Goal: Information Seeking & Learning: Learn about a topic

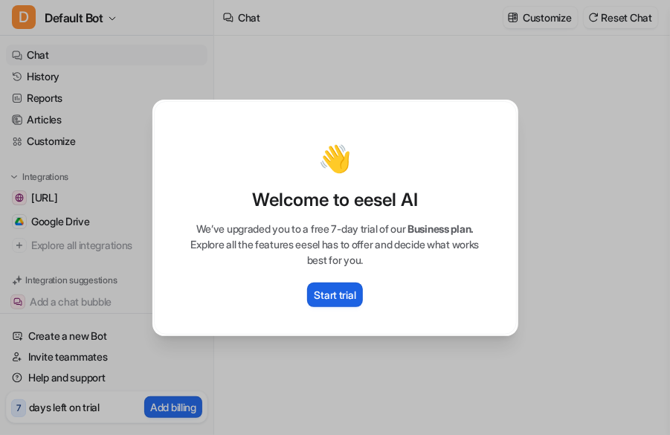
click at [340, 297] on p "Start trial" at bounding box center [336, 295] width 42 height 16
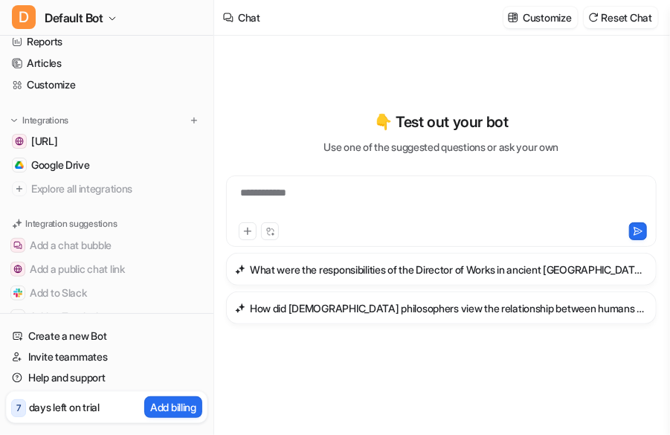
scroll to position [58, 0]
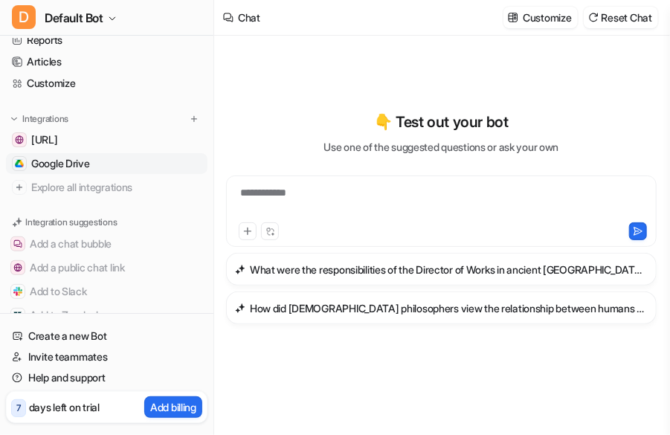
click at [102, 170] on link "Google Drive" at bounding box center [107, 163] width 202 height 21
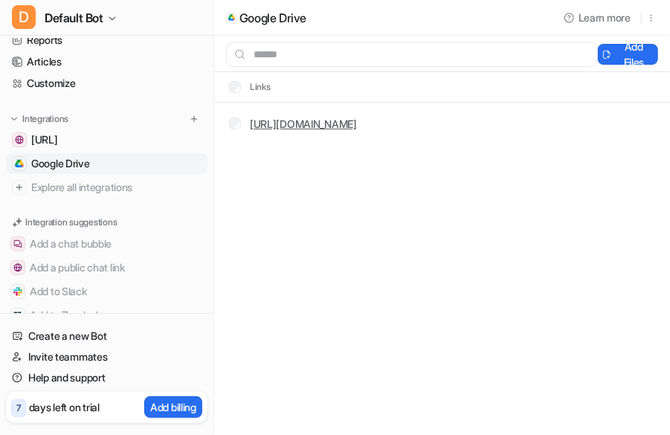
click at [336, 127] on link "[URL][DOMAIN_NAME]" at bounding box center [303, 124] width 107 height 13
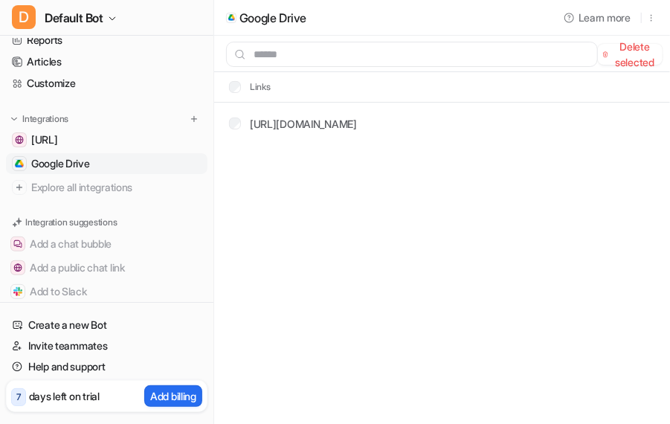
click at [387, 164] on div "Google Drive Learn more Delete selected Add Files Links [URL][DOMAIN_NAME]" at bounding box center [335, 212] width 670 height 424
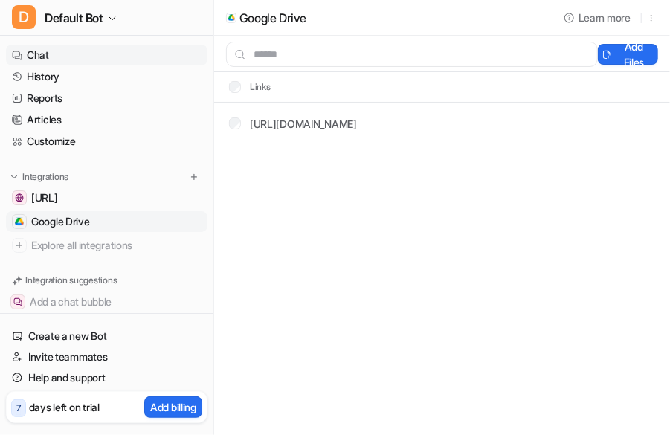
click at [73, 57] on link "Chat" at bounding box center [107, 55] width 202 height 21
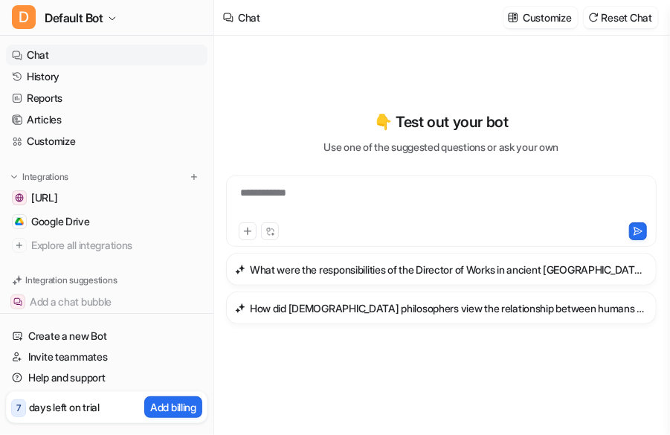
type textarea "**********"
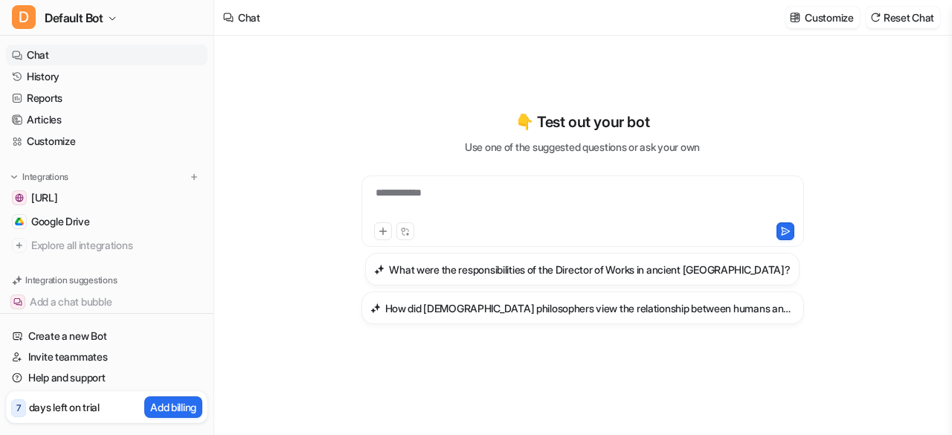
click at [521, 181] on div "**********" at bounding box center [583, 211] width 443 height 71
click at [520, 185] on div at bounding box center [583, 202] width 436 height 34
click at [43, 225] on span "Google Drive" at bounding box center [60, 221] width 59 height 15
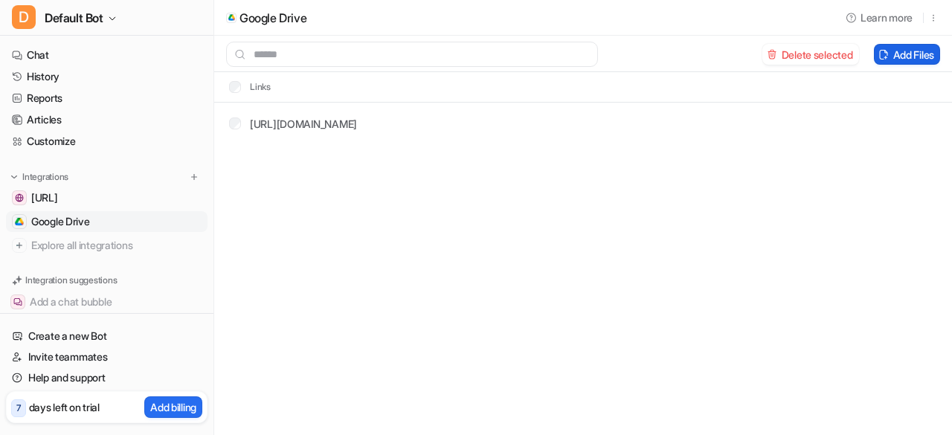
click at [670, 59] on button "Add Files" at bounding box center [907, 54] width 66 height 21
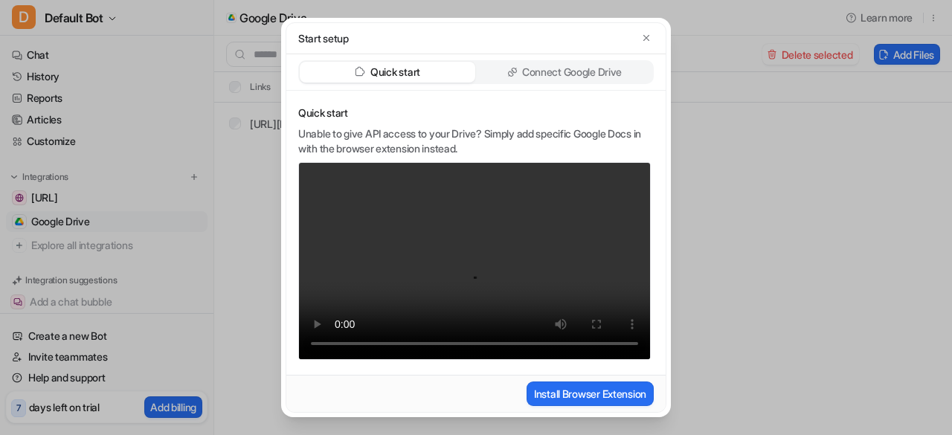
click at [571, 75] on p "Connect Google Drive" at bounding box center [572, 72] width 100 height 15
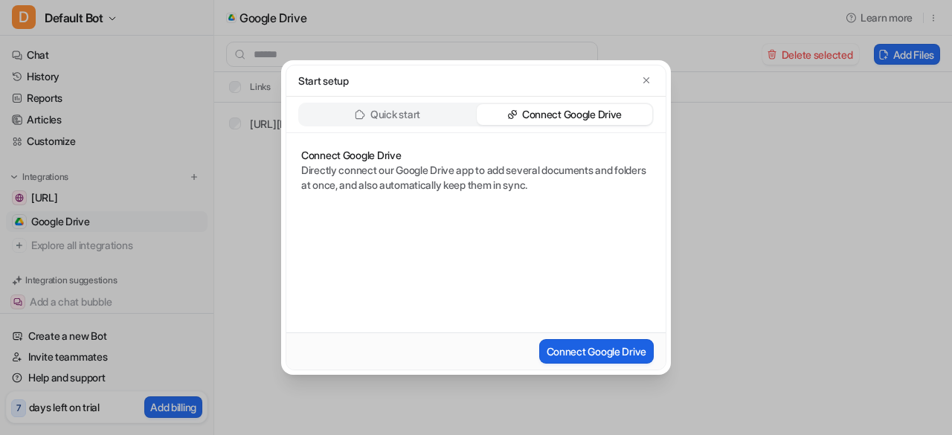
click at [569, 358] on button "Connect Google Drive" at bounding box center [596, 351] width 115 height 25
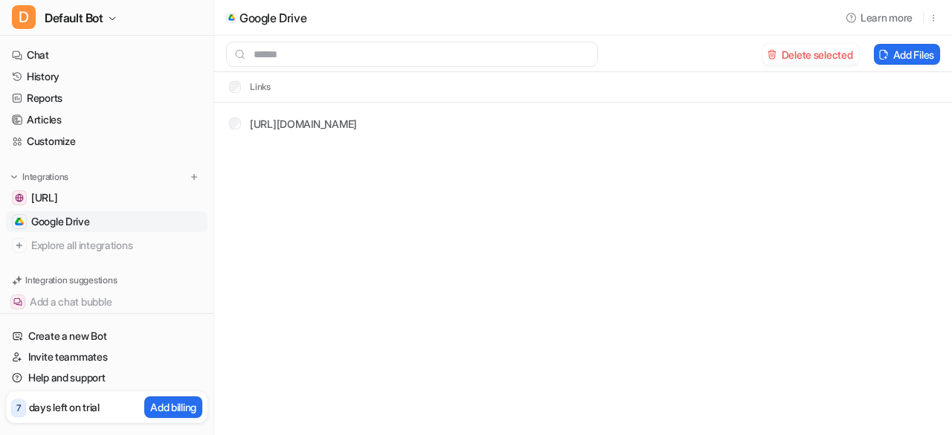
click at [638, 213] on div "Google Drive Learn more Delete selected Add Files Links https://docs.google.com…" at bounding box center [476, 217] width 952 height 435
click at [670, 54] on button "Add Files" at bounding box center [907, 54] width 66 height 21
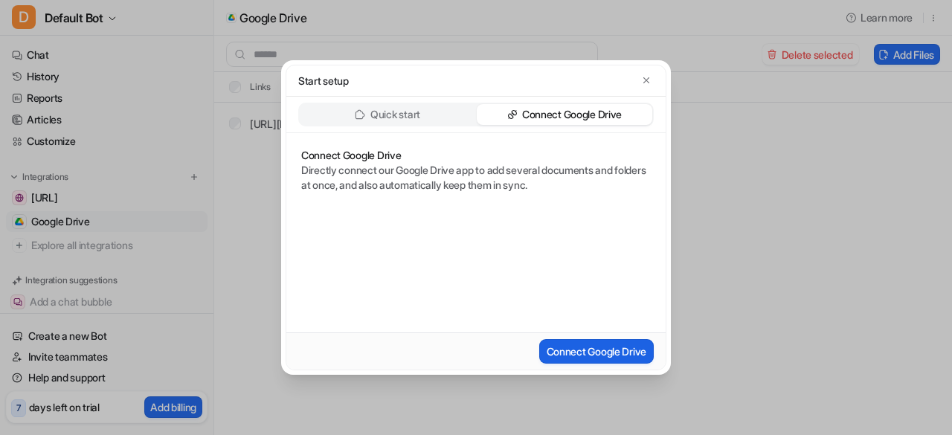
click at [592, 347] on button "Connect Google Drive" at bounding box center [596, 351] width 115 height 25
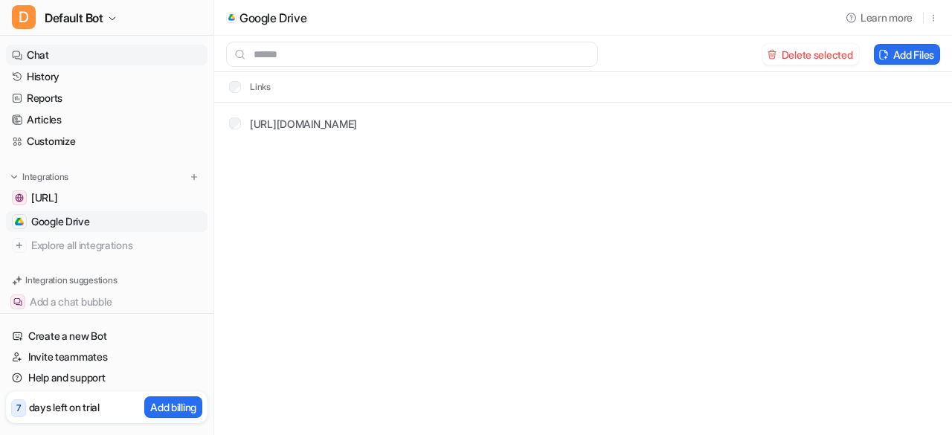
click at [127, 62] on link "Chat" at bounding box center [107, 55] width 202 height 21
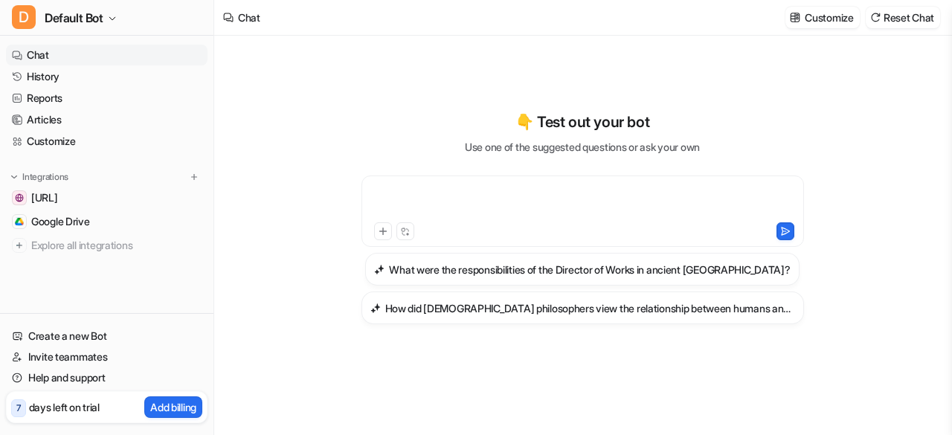
click at [444, 190] on div at bounding box center [583, 202] width 436 height 34
click at [670, 25] on p "Customize" at bounding box center [829, 18] width 48 height 16
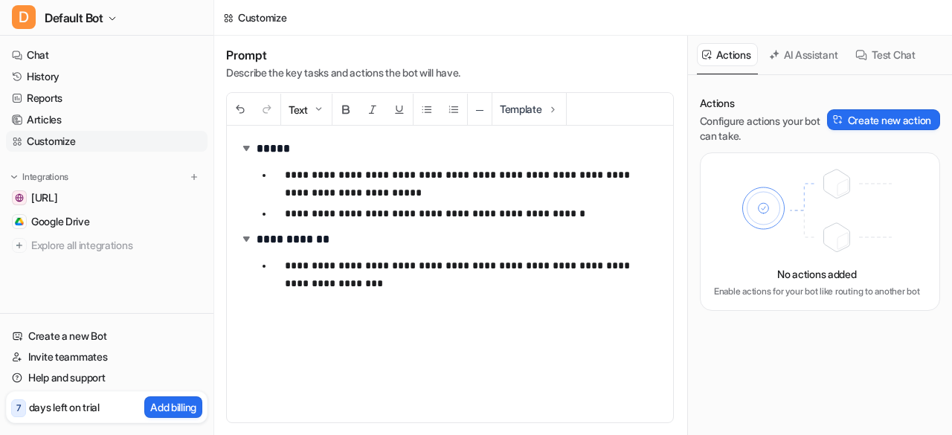
click at [670, 54] on button "AI Assistant" at bounding box center [804, 54] width 81 height 23
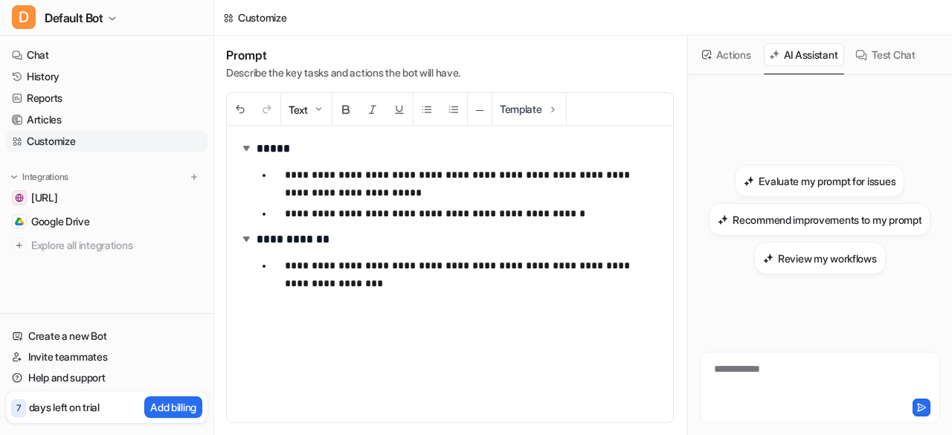
click at [670, 57] on button "Test Chat" at bounding box center [886, 54] width 71 height 23
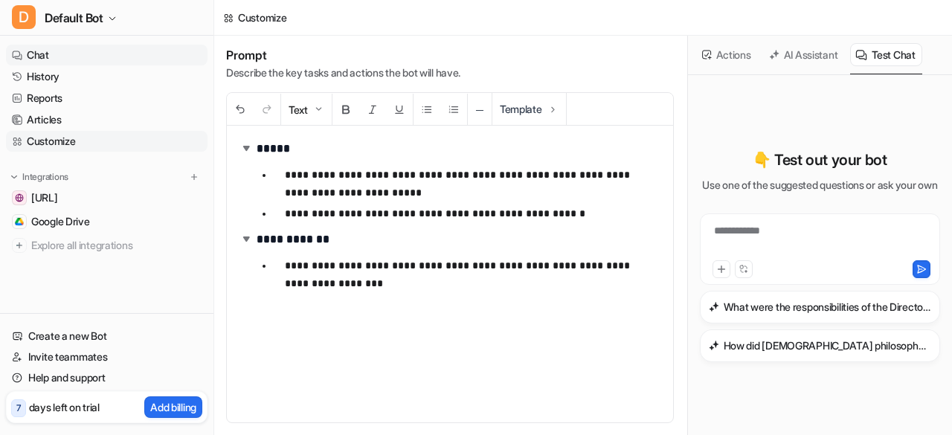
click at [75, 51] on link "Chat" at bounding box center [107, 55] width 202 height 21
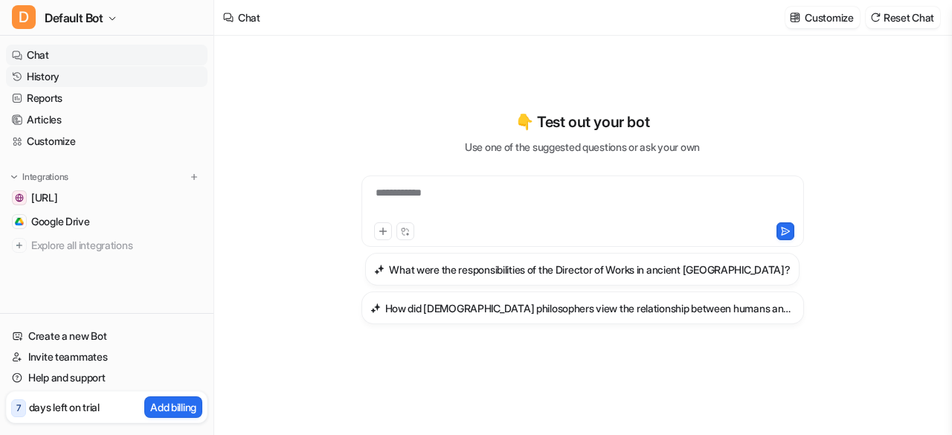
click at [76, 80] on link "History" at bounding box center [107, 76] width 202 height 21
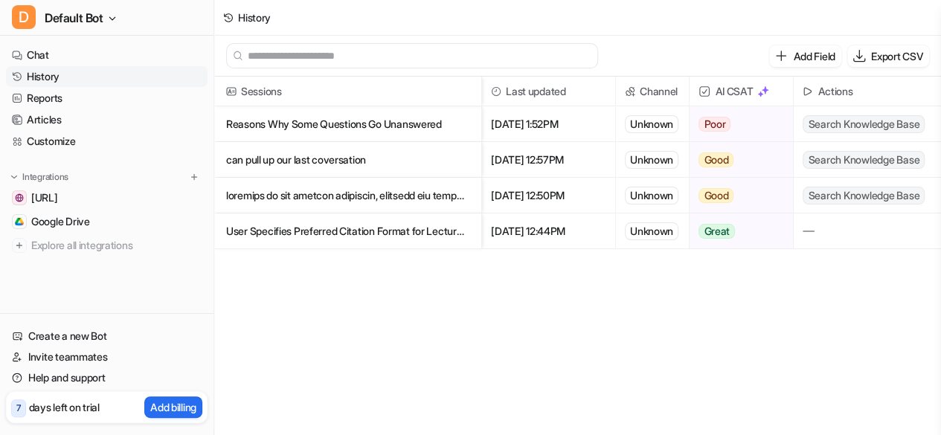
scroll to position [1, 0]
click at [58, 53] on link "Chat" at bounding box center [107, 55] width 202 height 21
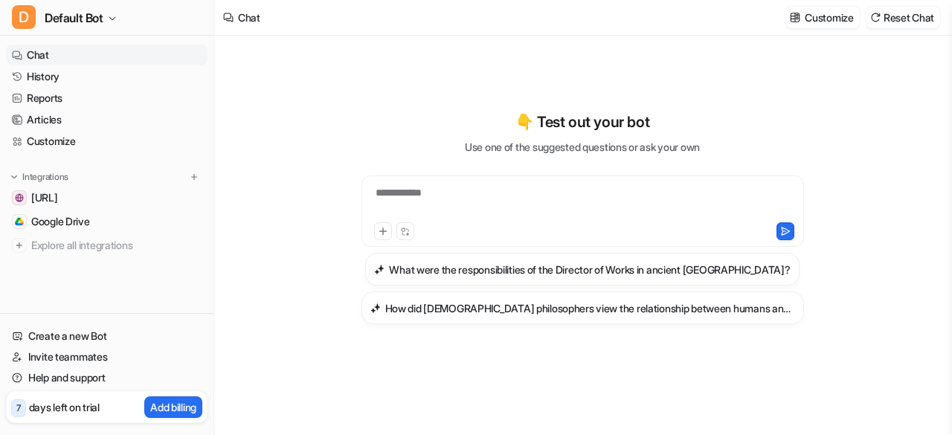
click at [452, 190] on div "**********" at bounding box center [583, 202] width 436 height 34
click at [90, 220] on span "Google Drive" at bounding box center [60, 221] width 59 height 15
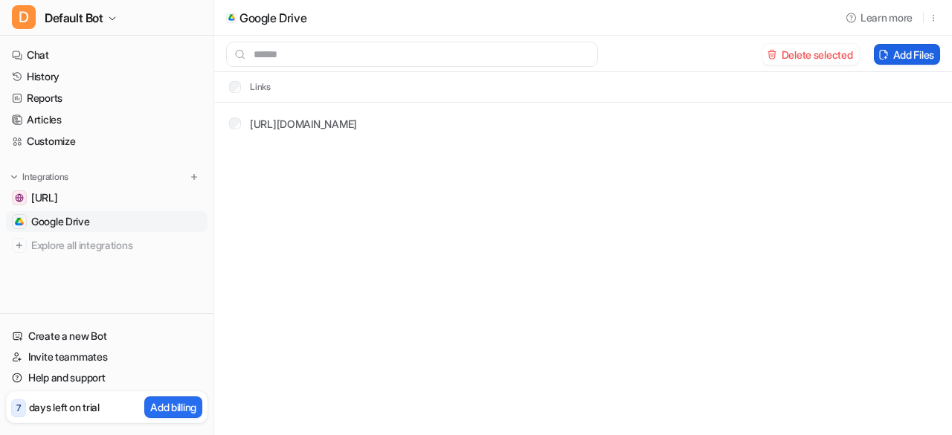
click at [670, 51] on button "Add Files" at bounding box center [907, 54] width 66 height 21
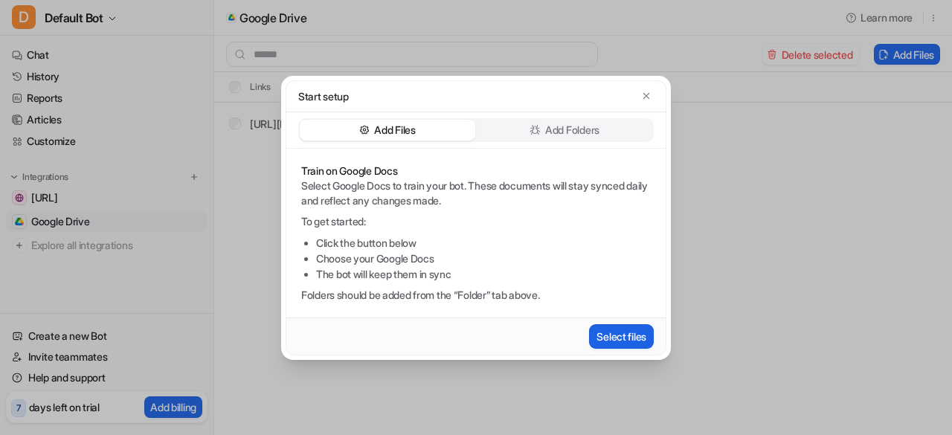
click at [608, 328] on button "Select files" at bounding box center [621, 336] width 65 height 25
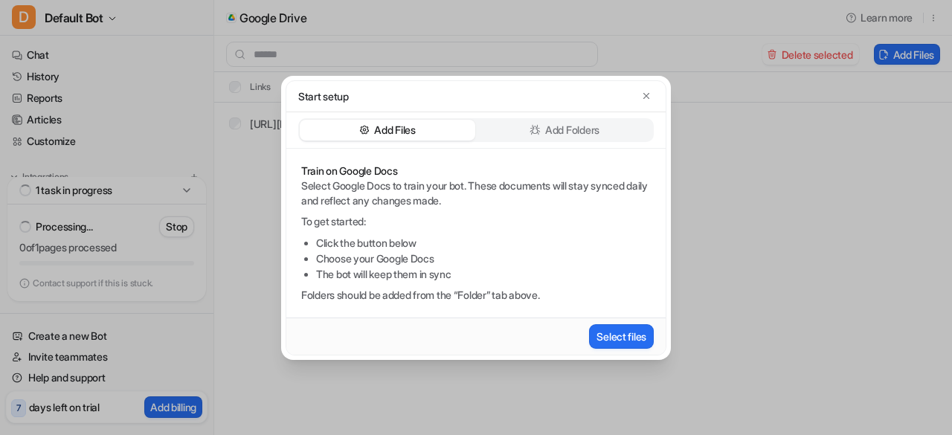
click at [595, 138] on div "Add Folders" at bounding box center [565, 130] width 176 height 21
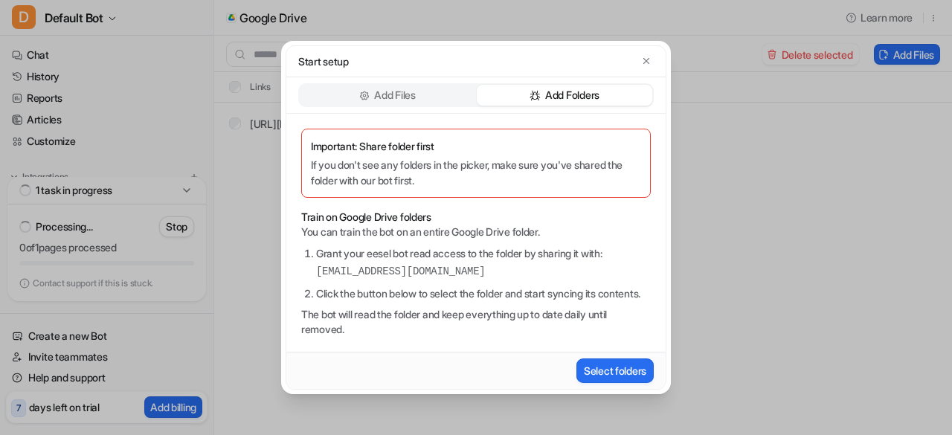
click at [400, 88] on p "Add Files" at bounding box center [394, 95] width 41 height 15
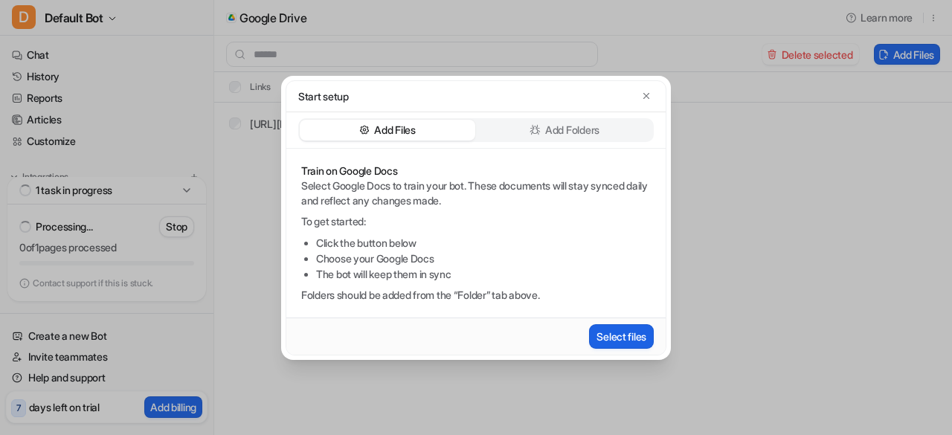
click at [619, 336] on button "Select files" at bounding box center [621, 336] width 65 height 25
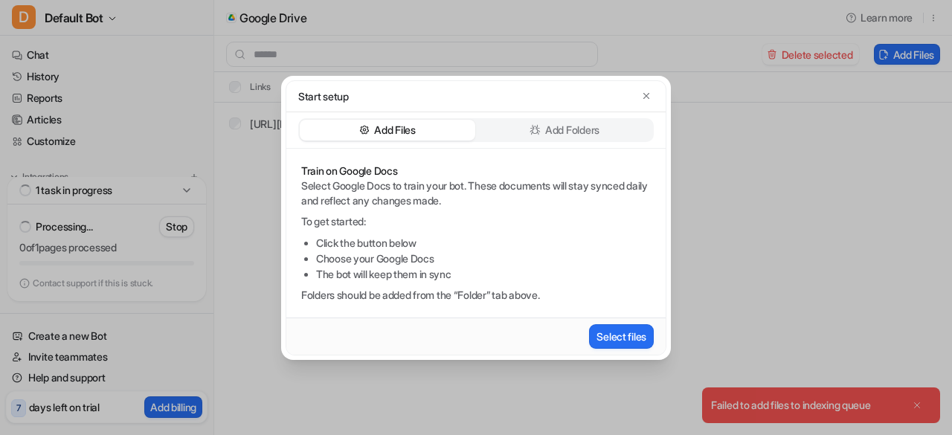
click at [670, 318] on div "Start setup Add Files Add Folders Train on Google Docs Select Google Docs to tr…" at bounding box center [476, 217] width 952 height 435
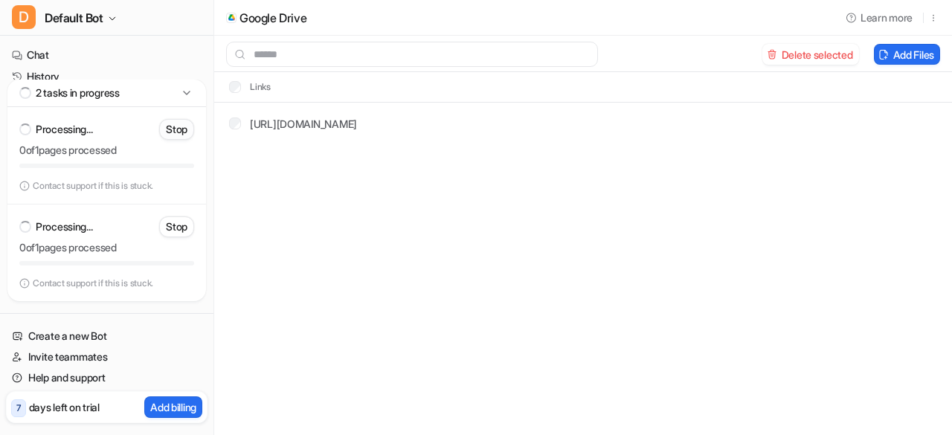
click at [171, 123] on button "Stop" at bounding box center [176, 129] width 35 height 21
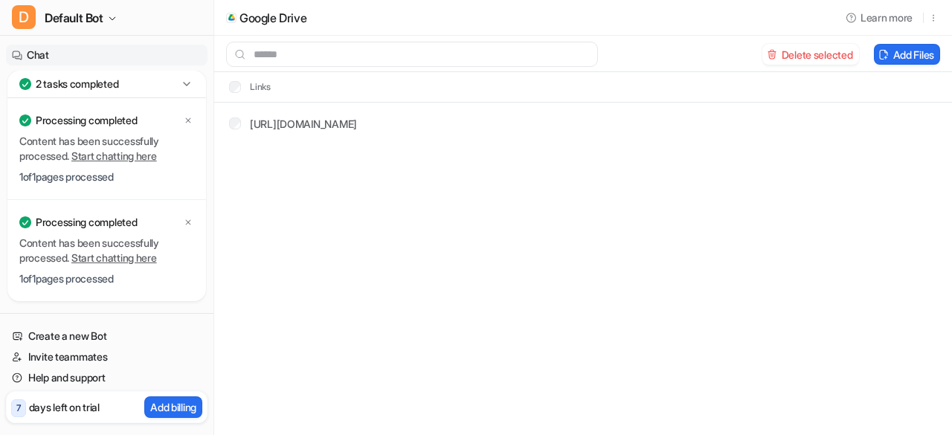
click at [42, 53] on link "Chat" at bounding box center [107, 55] width 202 height 21
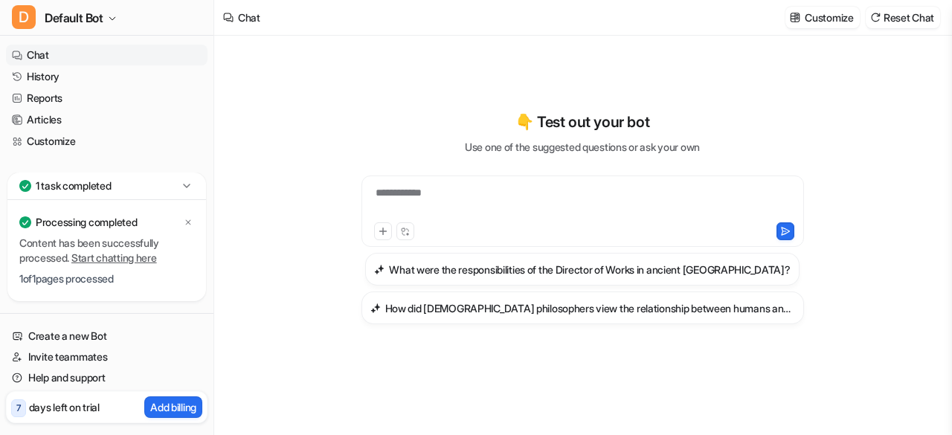
click at [469, 200] on div "**********" at bounding box center [583, 202] width 436 height 34
paste div
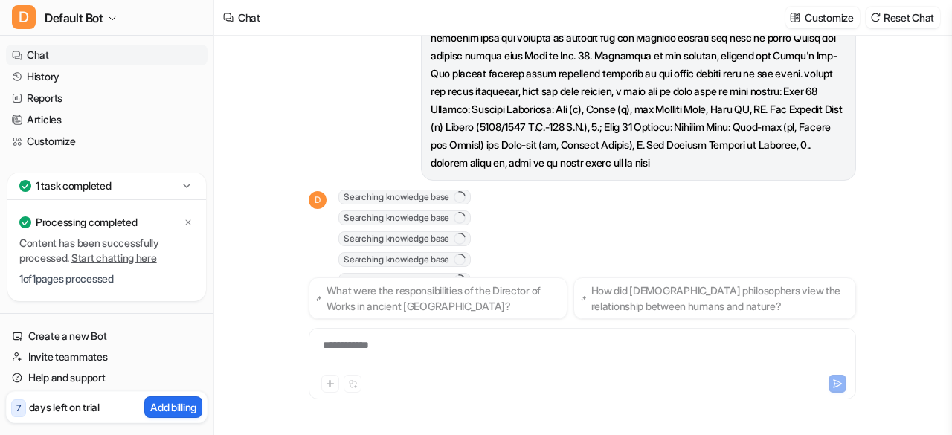
scroll to position [1055, 0]
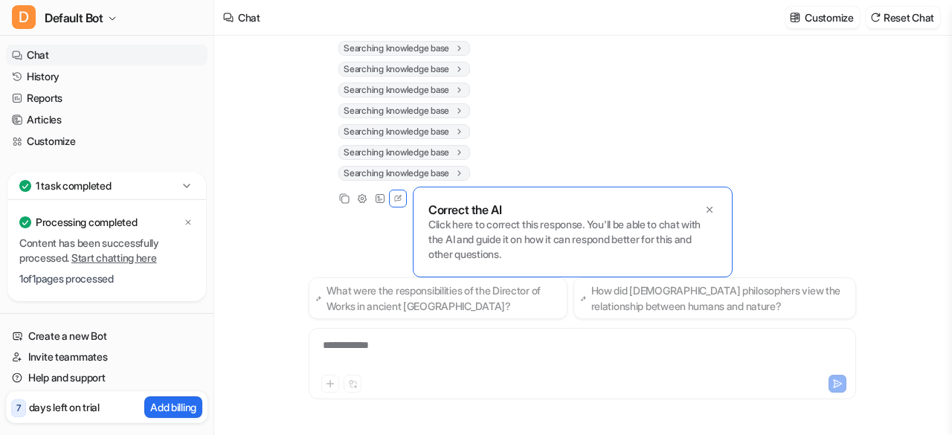
drag, startPoint x: 674, startPoint y: 285, endPoint x: 613, endPoint y: 182, distance: 119.4
click at [613, 182] on div "D Searching knowledge base 1 Searching knowledge base 1 Searching knowledge bas…" at bounding box center [583, 10] width 548 height 396
click at [670, 209] on icon at bounding box center [710, 210] width 10 height 10
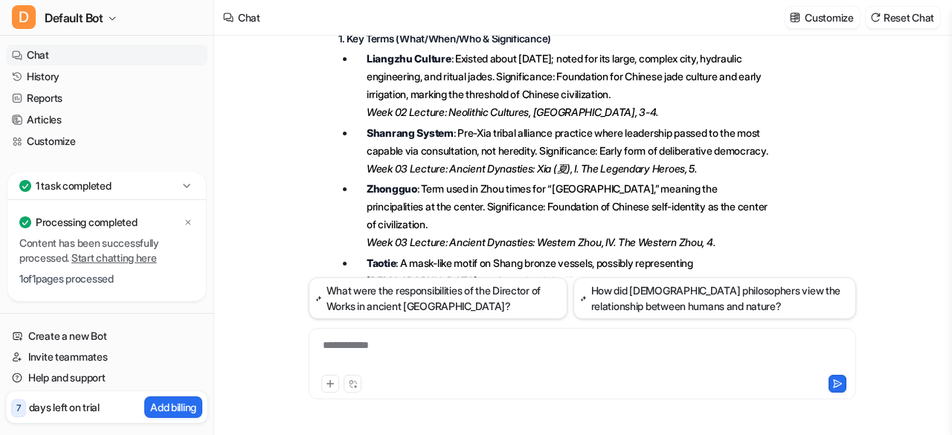
scroll to position [1302, 0]
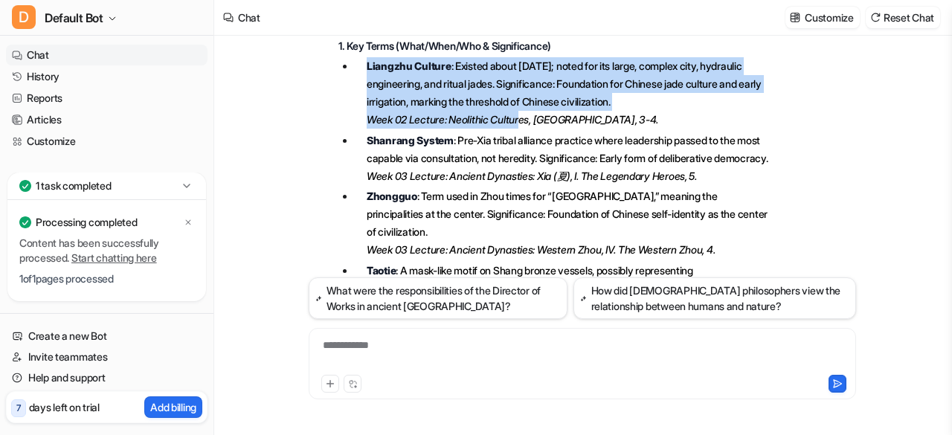
drag, startPoint x: 369, startPoint y: 112, endPoint x: 530, endPoint y: 175, distance: 172.7
click at [530, 129] on p "Liangzhu Culture : Existed about 5,000 years ago; noted for its large, complex …" at bounding box center [570, 92] width 407 height 71
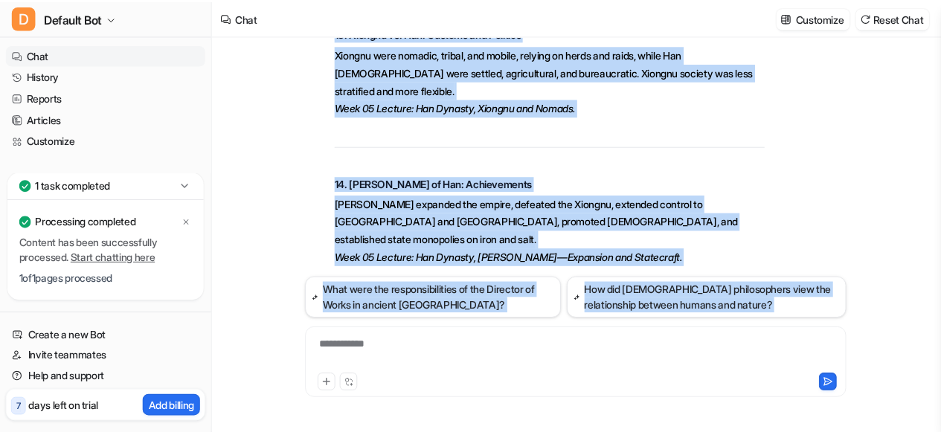
scroll to position [4370, 0]
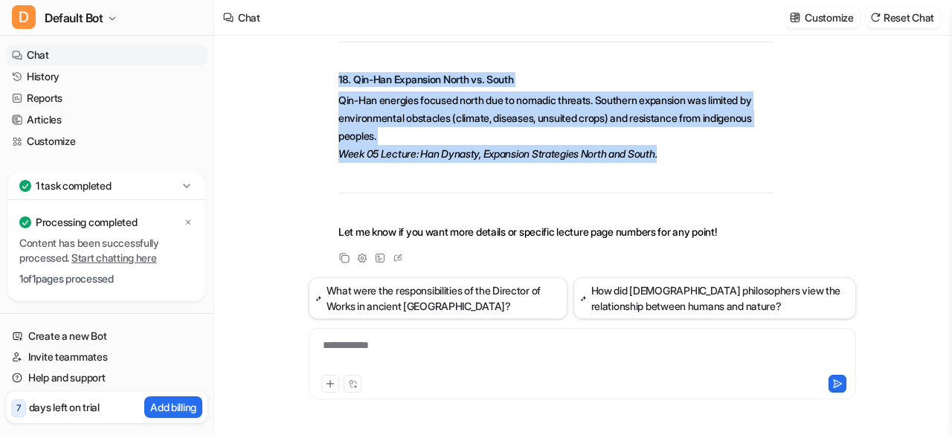
drag, startPoint x: 335, startPoint y: 96, endPoint x: 699, endPoint y: 147, distance: 367.4
copy span "1. Key Terms (What/When/Who & Significance) Liangzhu Culture : Existed about 5,…"
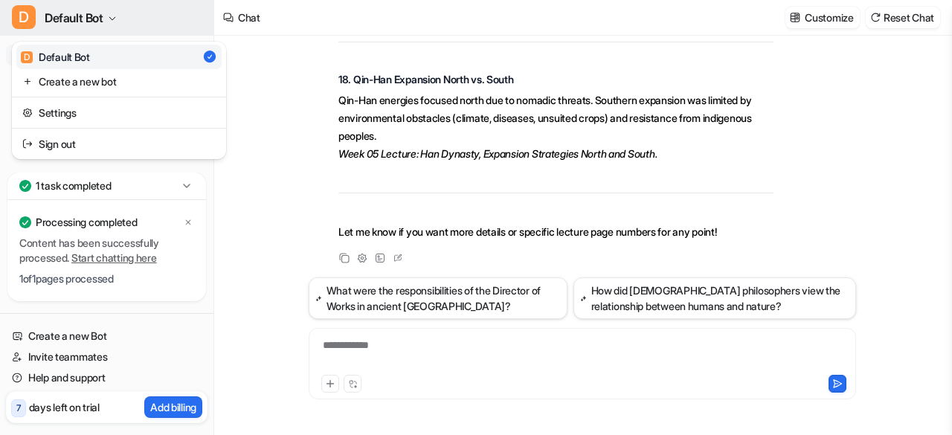
click at [106, 13] on button "D Default Bot" at bounding box center [107, 18] width 214 height 36
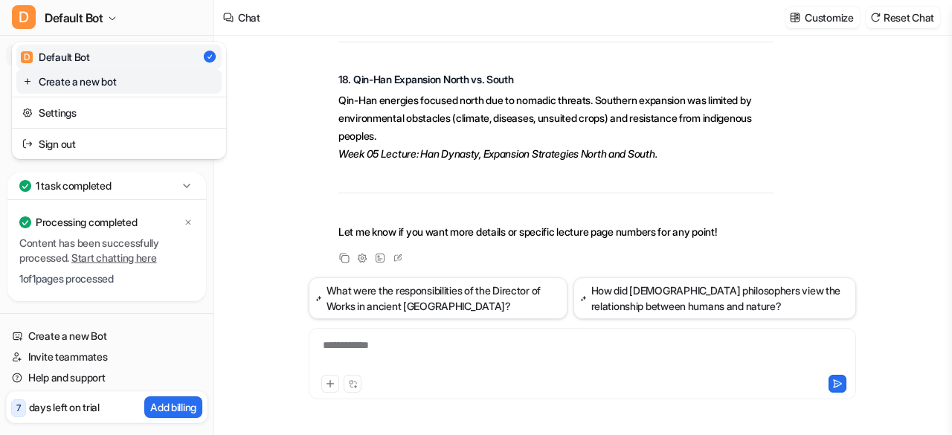
click at [104, 81] on link "Create a new bot" at bounding box center [118, 81] width 205 height 25
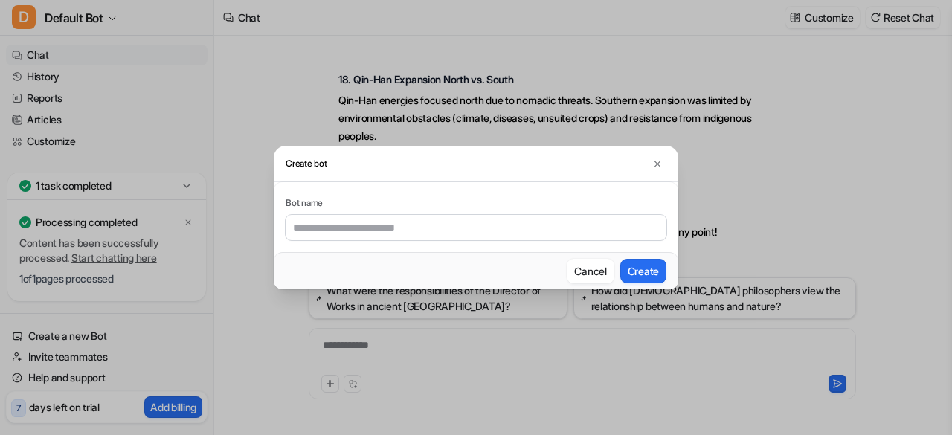
click at [525, 220] on input "text" at bounding box center [476, 227] width 381 height 25
type input "**********"
click at [649, 278] on button "Create" at bounding box center [644, 271] width 46 height 25
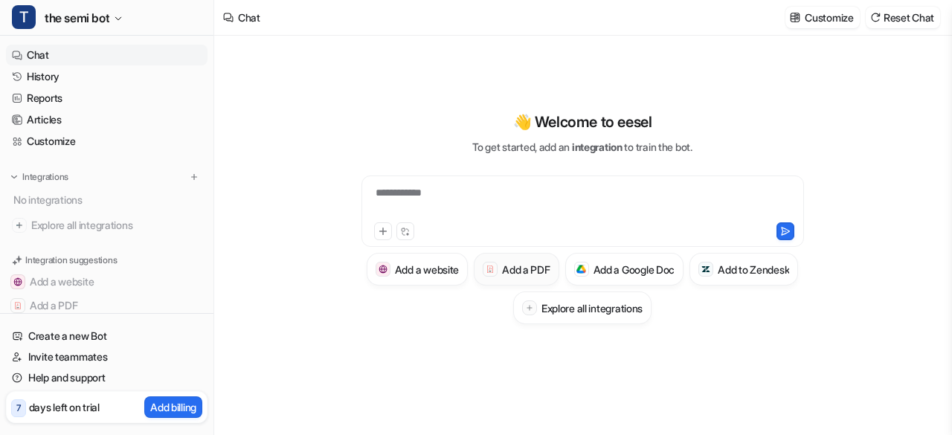
click at [550, 265] on h3 "Add a PDF" at bounding box center [526, 270] width 48 height 16
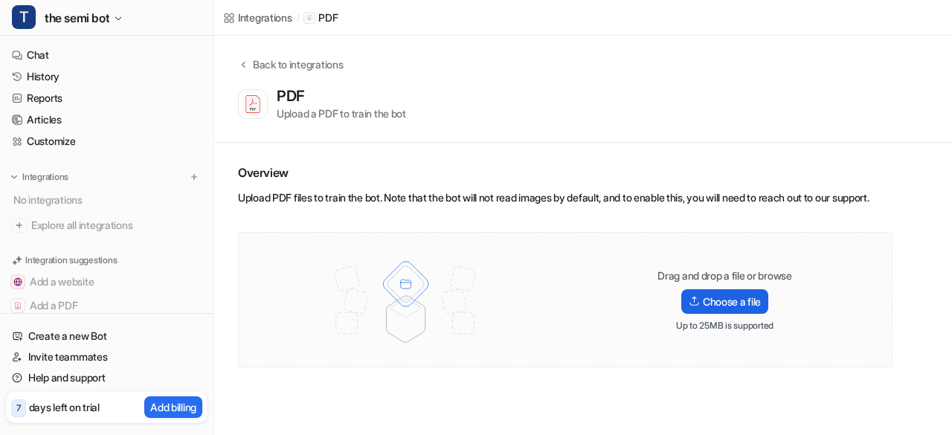
click at [670, 314] on label "Choose a file" at bounding box center [725, 301] width 87 height 25
click at [0, 0] on input "Choose a file" at bounding box center [0, 0] width 0 height 0
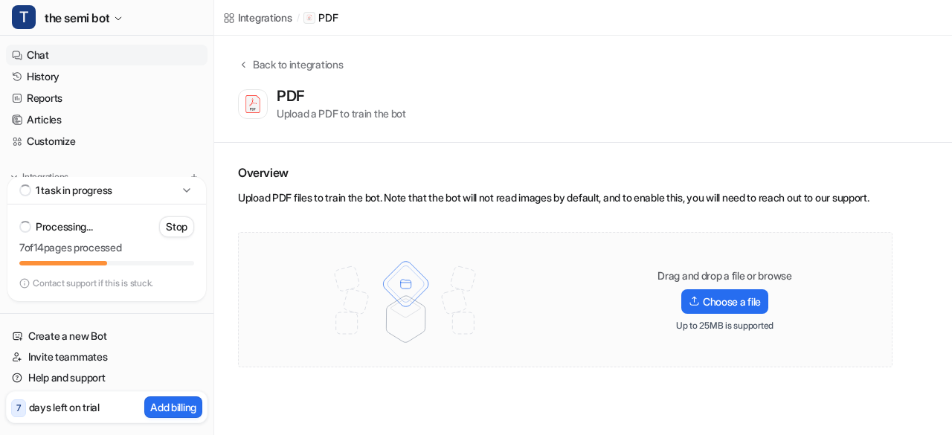
click at [64, 54] on link "Chat" at bounding box center [107, 55] width 202 height 21
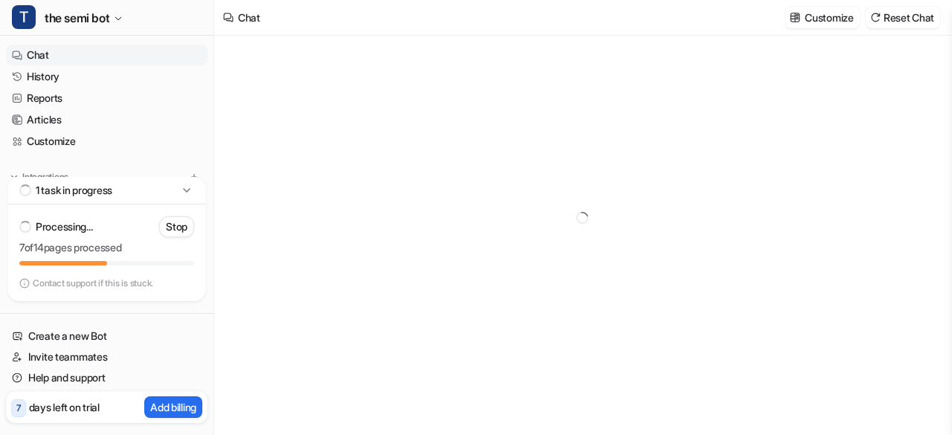
type textarea "**********"
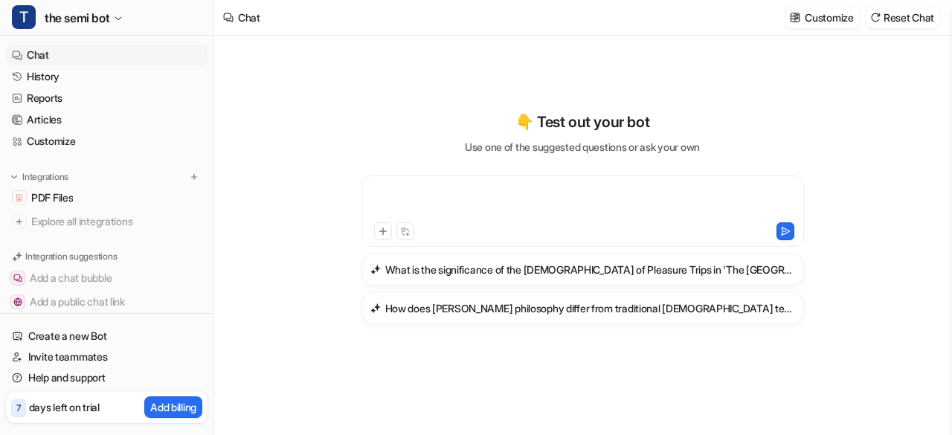
click at [412, 208] on div at bounding box center [583, 202] width 436 height 34
click at [124, 199] on link "PDF Files" at bounding box center [107, 198] width 202 height 21
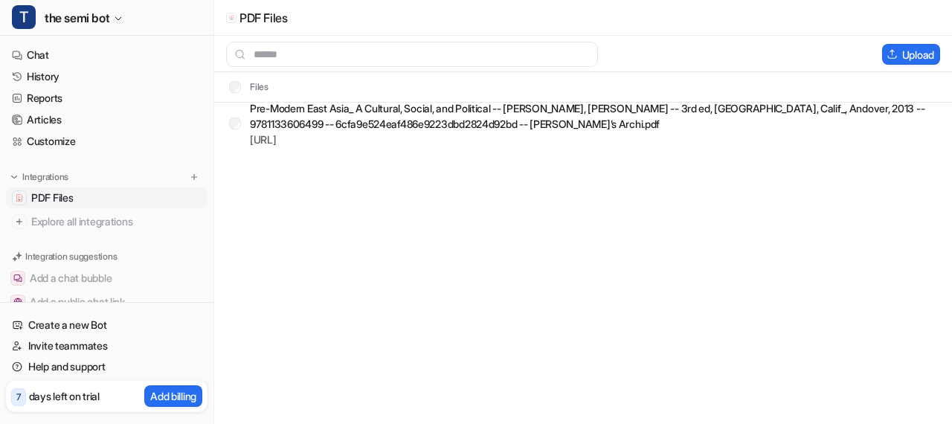
click at [124, 199] on link "PDF Files" at bounding box center [107, 198] width 202 height 21
click at [670, 57] on button "Upload" at bounding box center [912, 54] width 58 height 21
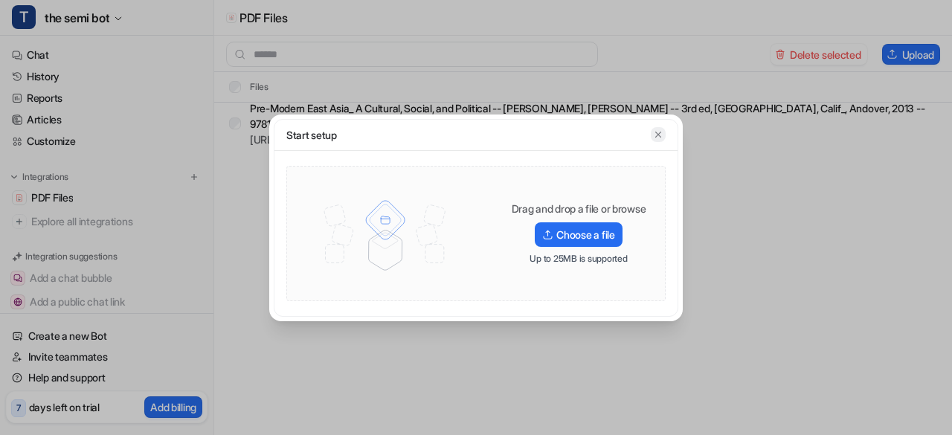
click at [658, 141] on button "button" at bounding box center [658, 134] width 15 height 15
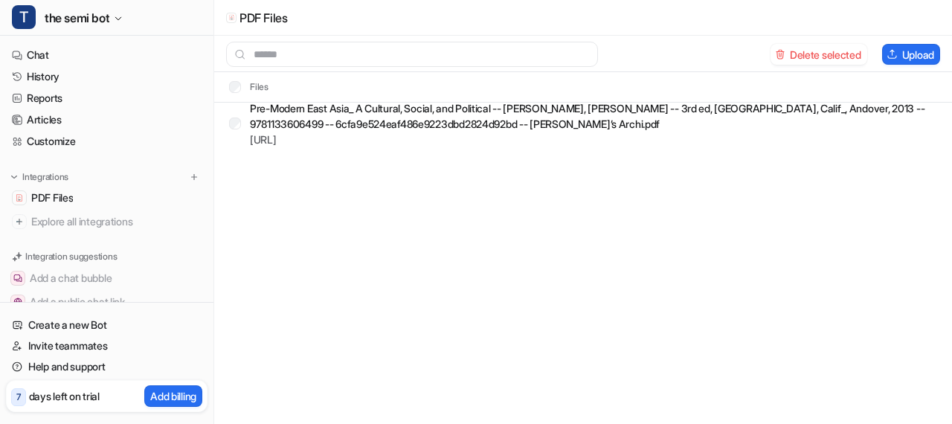
click at [670, 260] on div "PDF Files Delete selected Upload Files Pre-Modern East Asia_ A Cultural, Social…" at bounding box center [476, 212] width 952 height 424
click at [66, 195] on span "PDF Files" at bounding box center [52, 197] width 42 height 15
click at [72, 56] on link "Chat" at bounding box center [107, 55] width 202 height 21
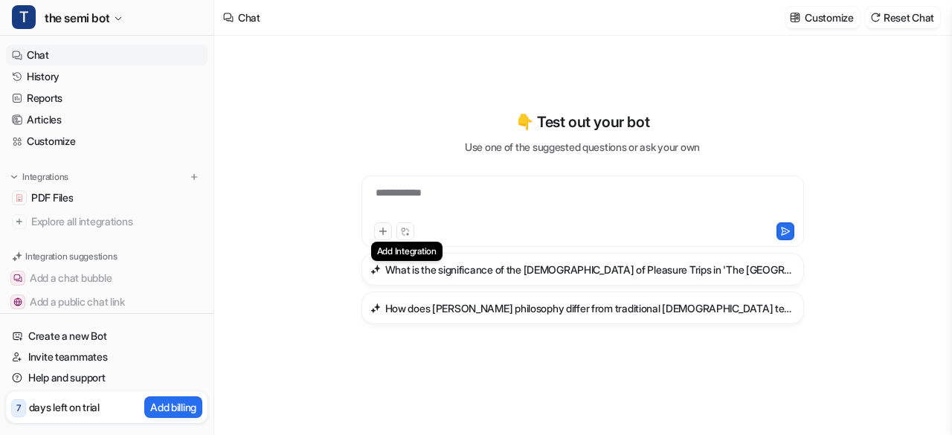
click at [387, 234] on icon at bounding box center [383, 231] width 10 height 10
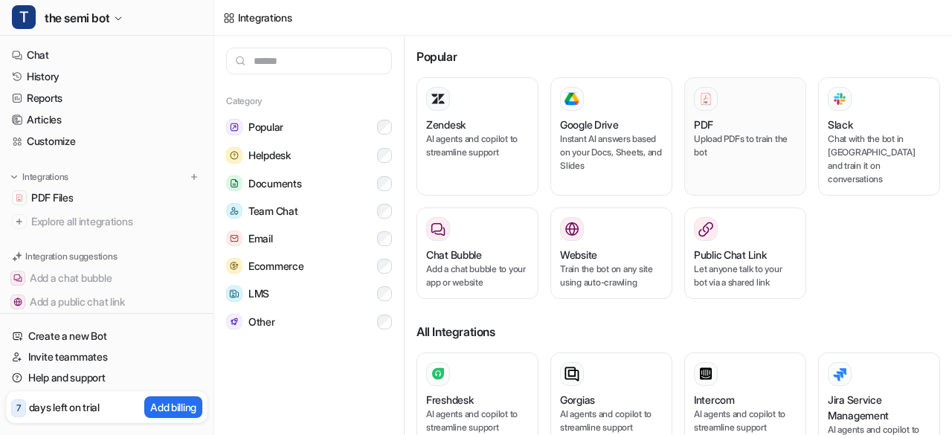
click at [670, 153] on p "Upload PDFs to train the bot" at bounding box center [745, 145] width 103 height 27
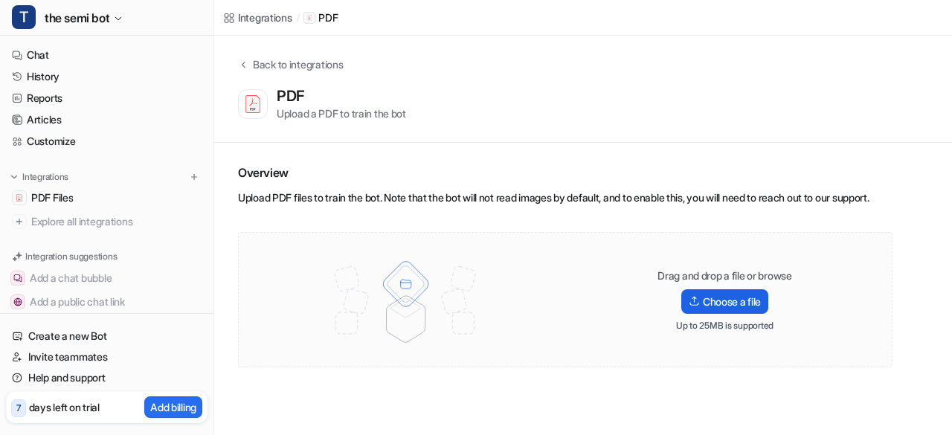
click at [670, 314] on label "Choose a file" at bounding box center [725, 301] width 87 height 25
click at [0, 0] on input "Choose a file" at bounding box center [0, 0] width 0 height 0
click at [242, 68] on icon at bounding box center [243, 64] width 10 height 11
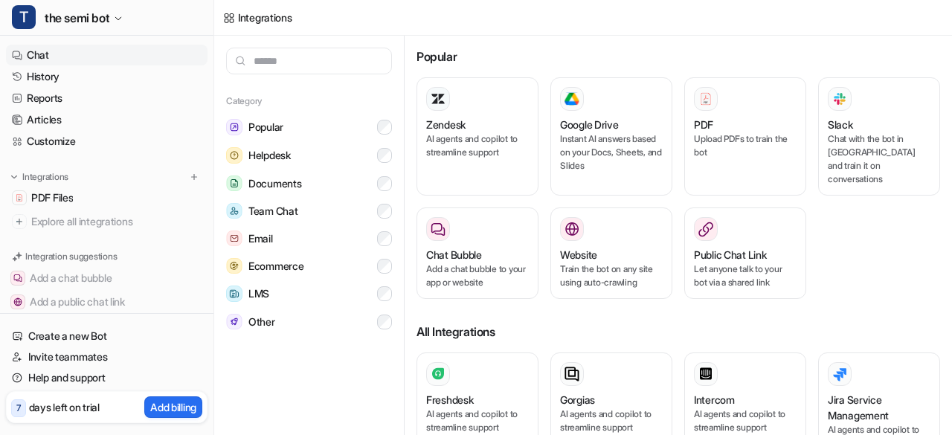
click at [45, 59] on link "Chat" at bounding box center [107, 55] width 202 height 21
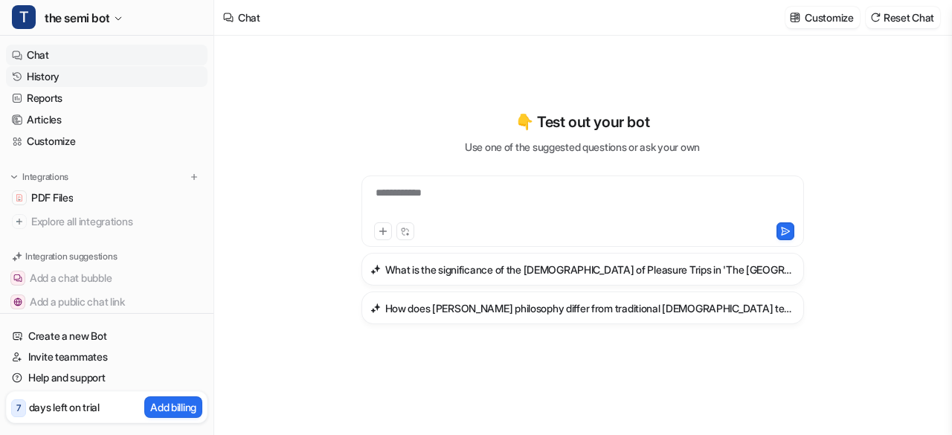
click at [46, 68] on link "History" at bounding box center [107, 76] width 202 height 21
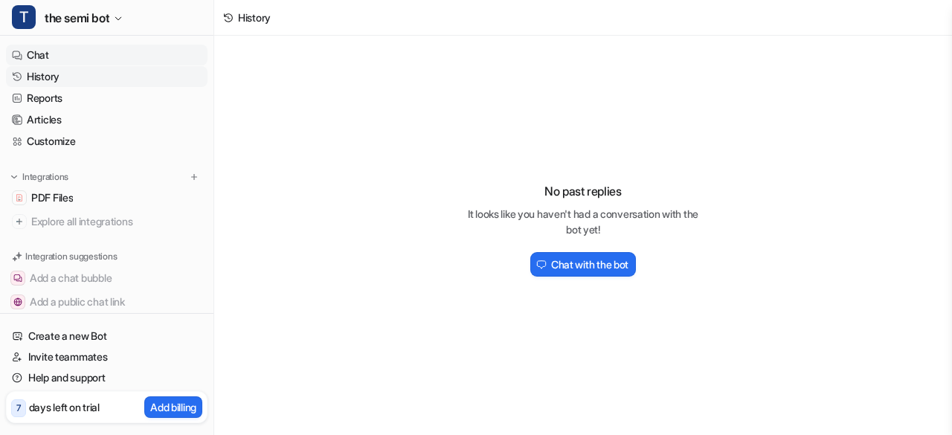
click at [46, 59] on link "Chat" at bounding box center [107, 55] width 202 height 21
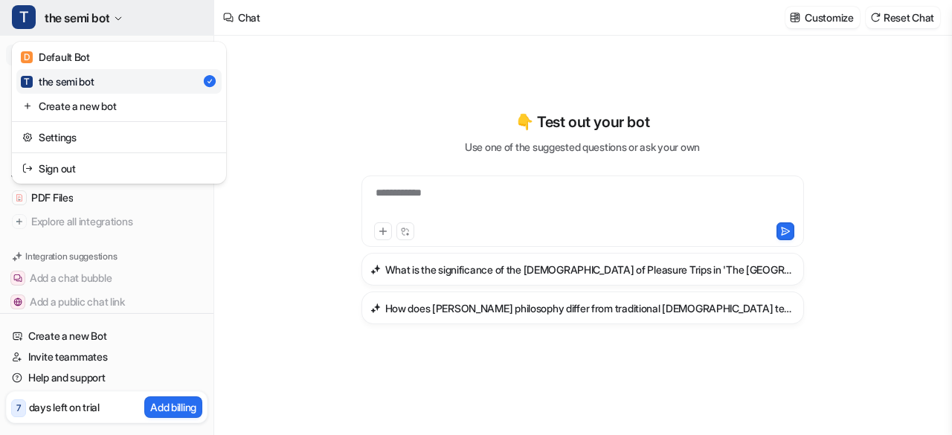
click at [109, 19] on span "the semi bot" at bounding box center [77, 17] width 65 height 21
click at [211, 193] on div "T the semi bot D Default Bot T the semi bot Create a new bot Settings Sign out …" at bounding box center [107, 217] width 214 height 435
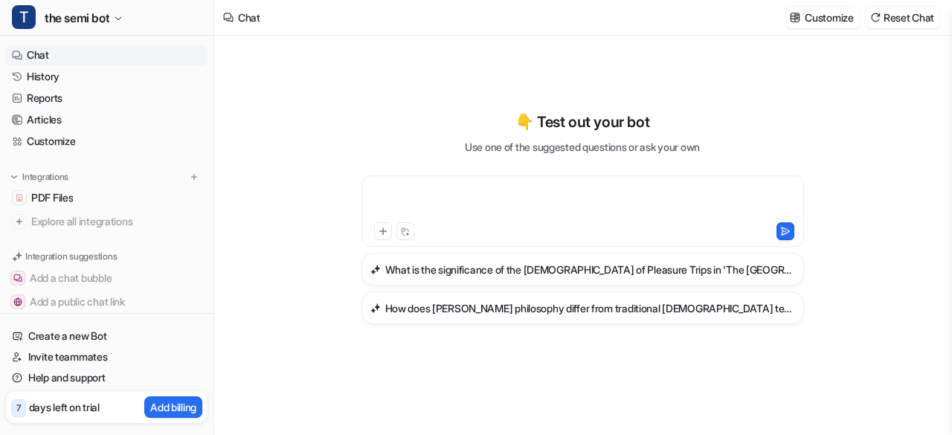
click at [450, 204] on div at bounding box center [583, 202] width 436 height 34
paste div
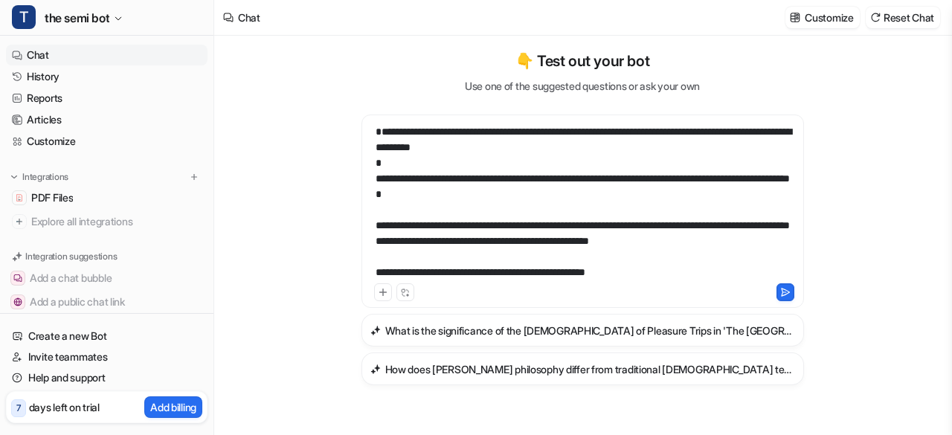
click at [655, 286] on div at bounding box center [689, 293] width 211 height 18
click at [659, 278] on div "**********" at bounding box center [583, 202] width 436 height 156
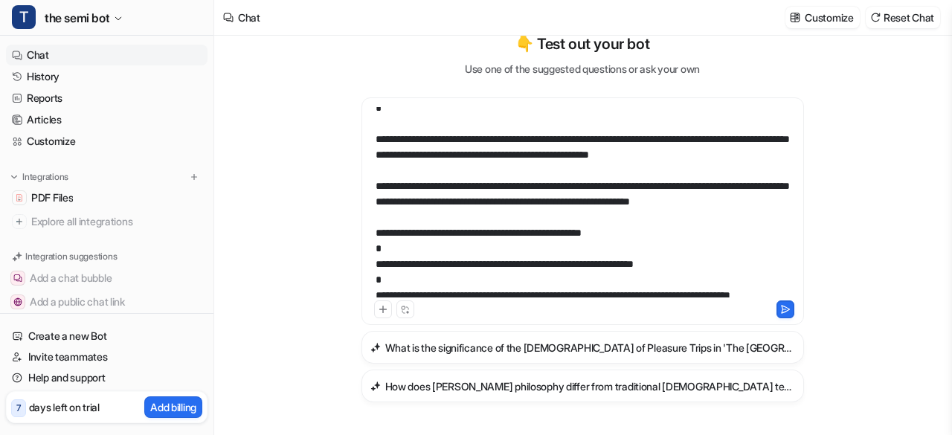
scroll to position [169, 0]
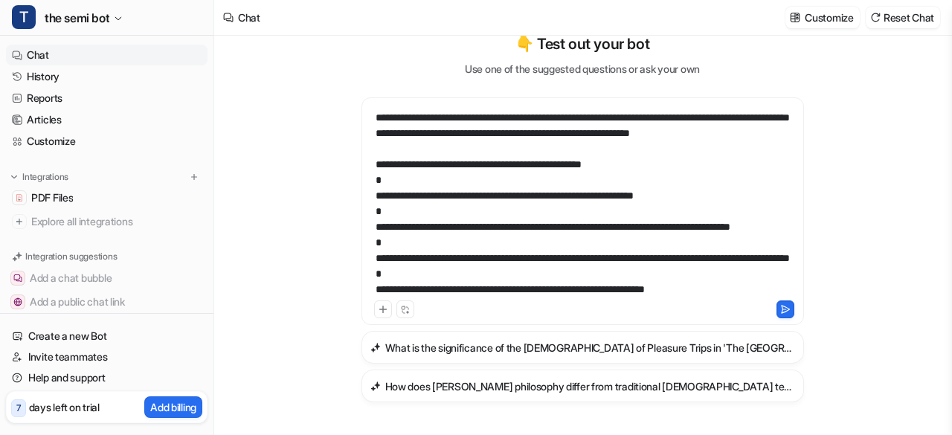
click at [670, 284] on div "**********" at bounding box center [583, 202] width 436 height 190
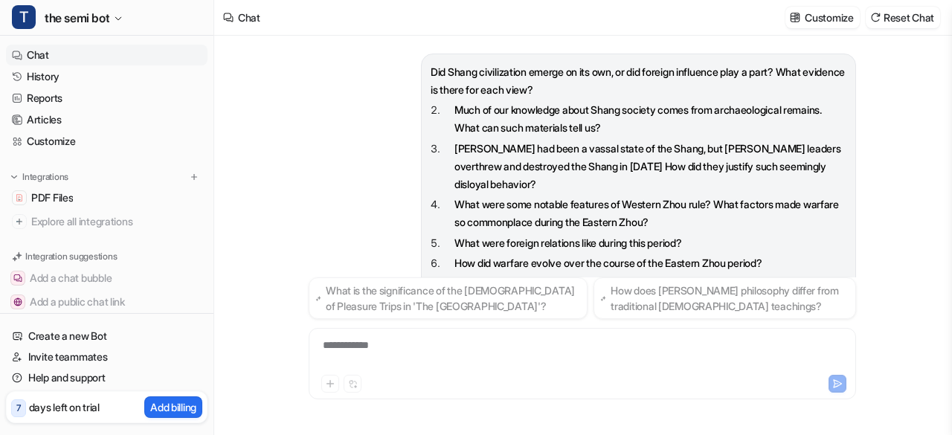
scroll to position [144, 0]
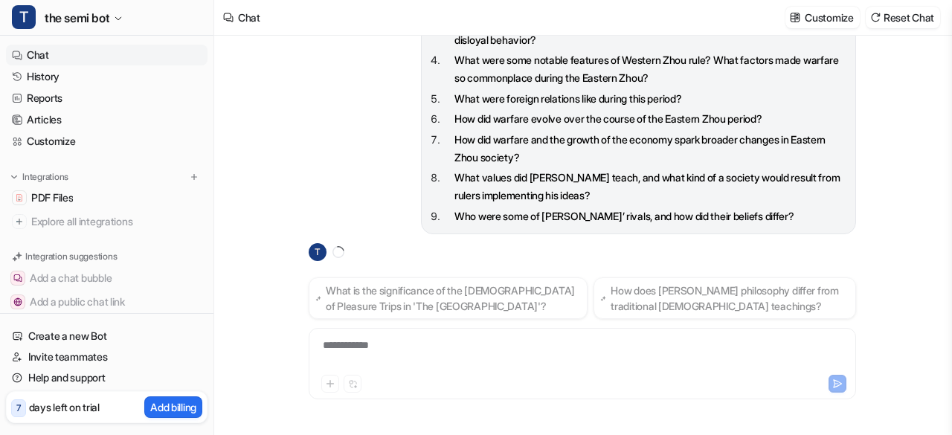
click at [466, 354] on div "**********" at bounding box center [583, 355] width 541 height 34
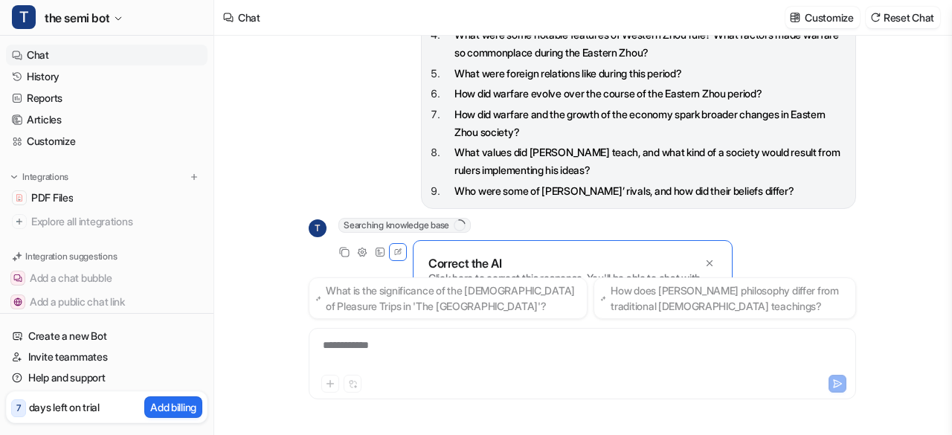
scroll to position [221, 0]
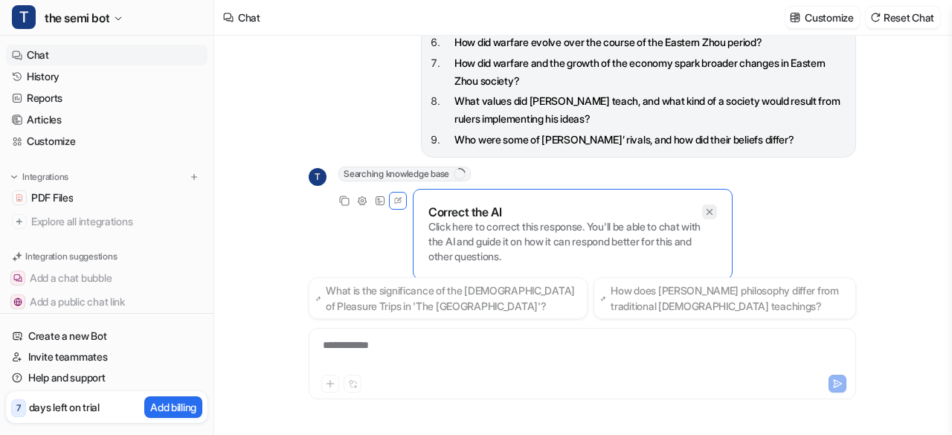
click at [670, 207] on icon at bounding box center [710, 212] width 10 height 10
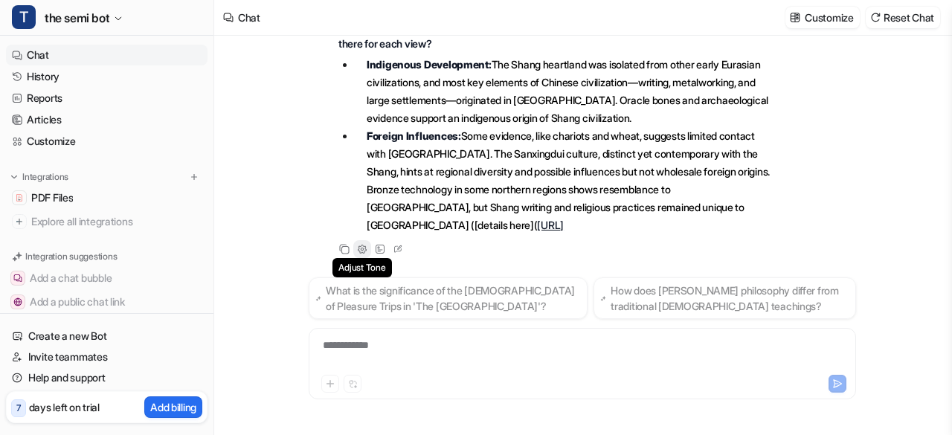
scroll to position [555, 0]
click at [362, 252] on icon at bounding box center [362, 249] width 10 height 10
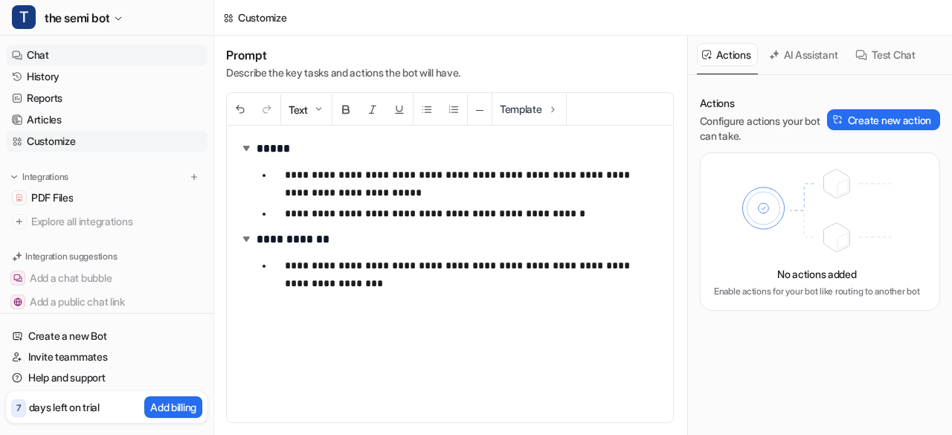
click at [58, 54] on link "Chat" at bounding box center [107, 55] width 202 height 21
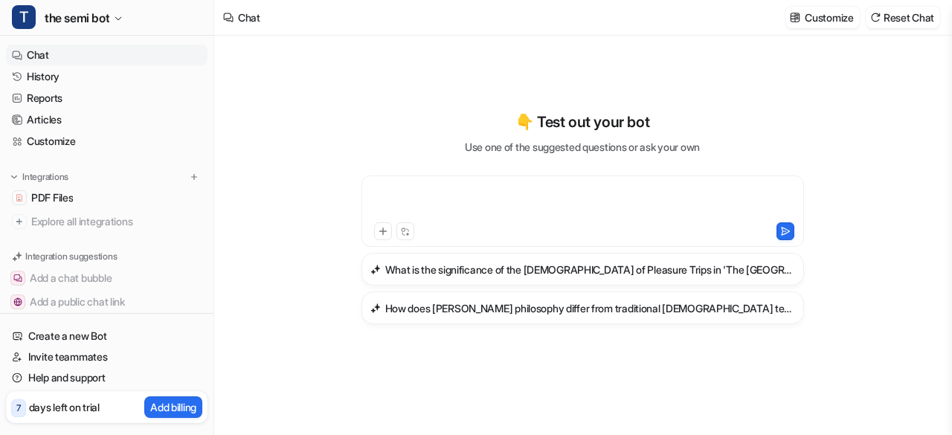
click at [399, 188] on div at bounding box center [583, 202] width 436 height 34
click at [54, 72] on link "History" at bounding box center [107, 76] width 202 height 21
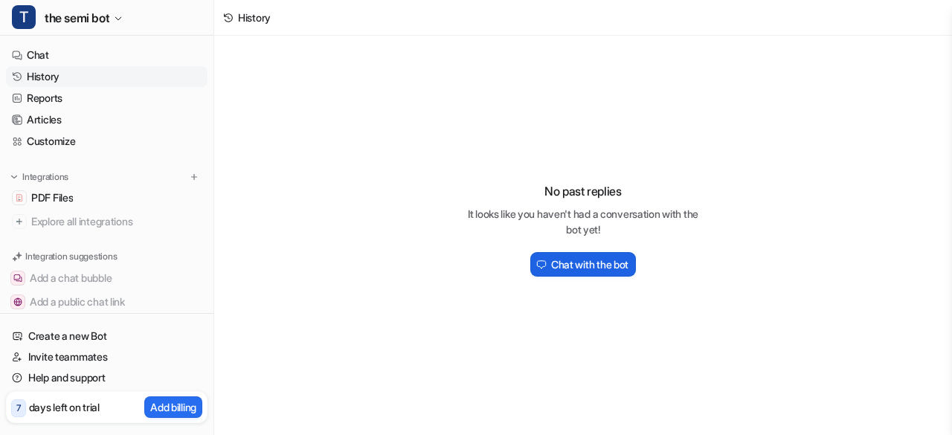
click at [560, 271] on h2 "Chat with the bot" at bounding box center [589, 265] width 77 height 16
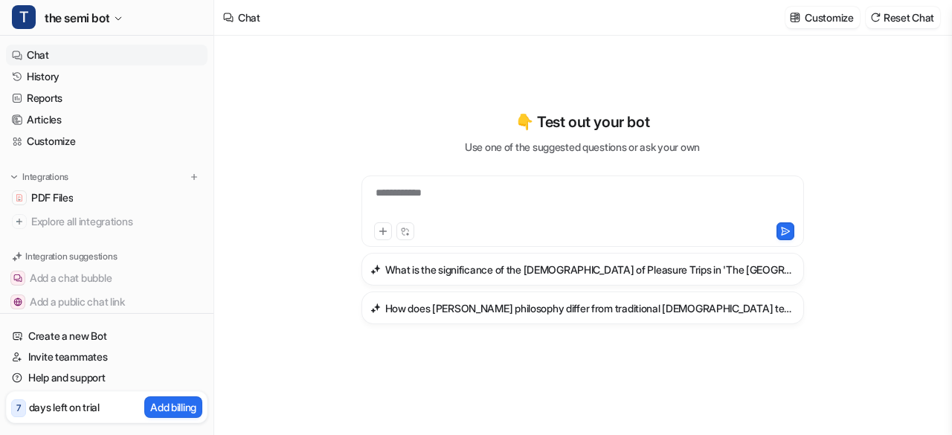
click at [452, 182] on div "**********" at bounding box center [583, 211] width 443 height 71
click at [54, 199] on span "PDF Files" at bounding box center [52, 197] width 42 height 15
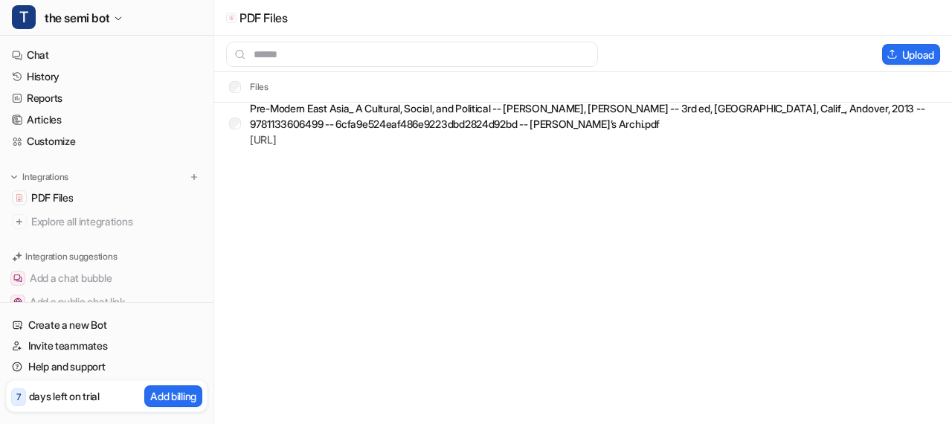
click at [289, 121] on p "Pre-Modern East Asia_ A Cultural, Social, and Political -- [PERSON_NAME], [PERS…" at bounding box center [599, 115] width 699 height 31
click at [243, 121] on div "Pre-Modern East Asia_ A Cultural, Social, and Political -- Patricia Buckley Ebr…" at bounding box center [589, 124] width 720 height 24
click at [86, 61] on link "Chat" at bounding box center [107, 55] width 202 height 21
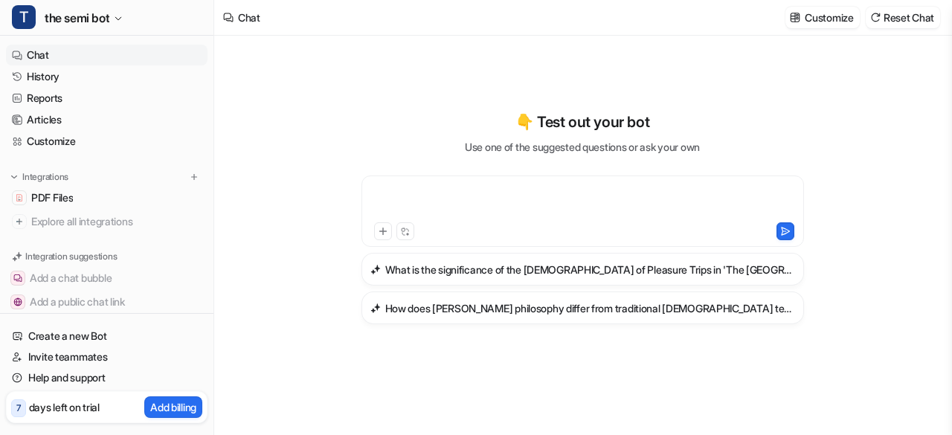
click at [441, 188] on div at bounding box center [583, 202] width 436 height 34
paste div
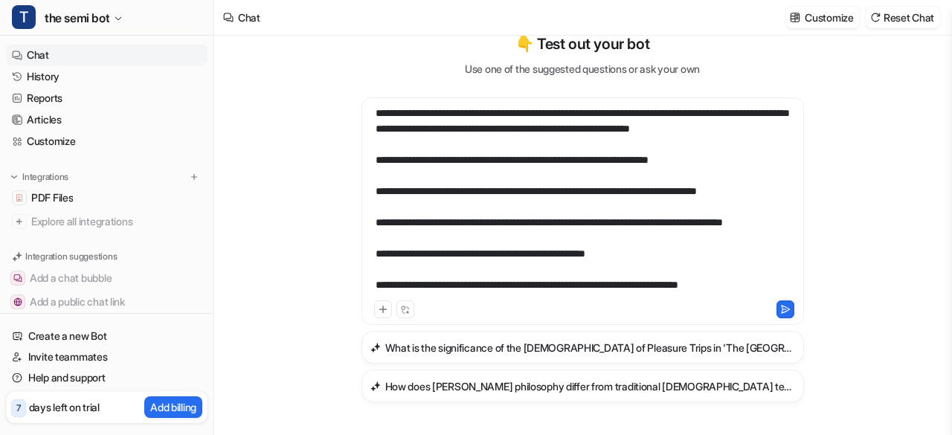
scroll to position [731, 0]
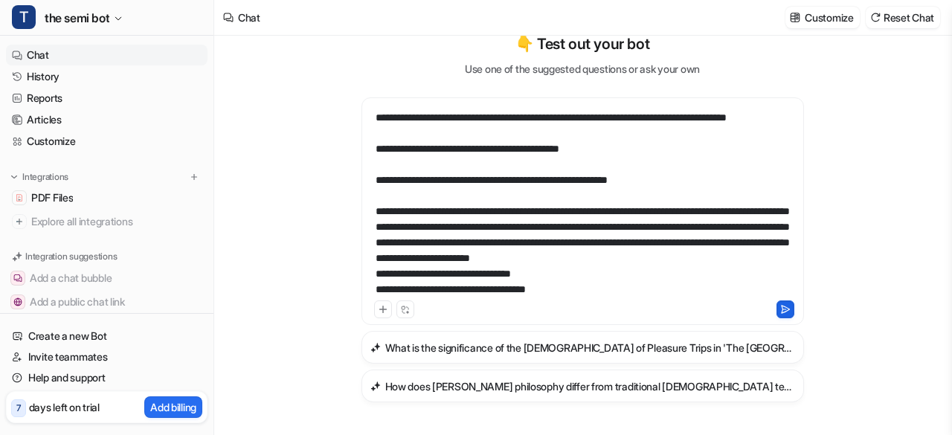
click at [670, 313] on icon at bounding box center [786, 309] width 10 height 10
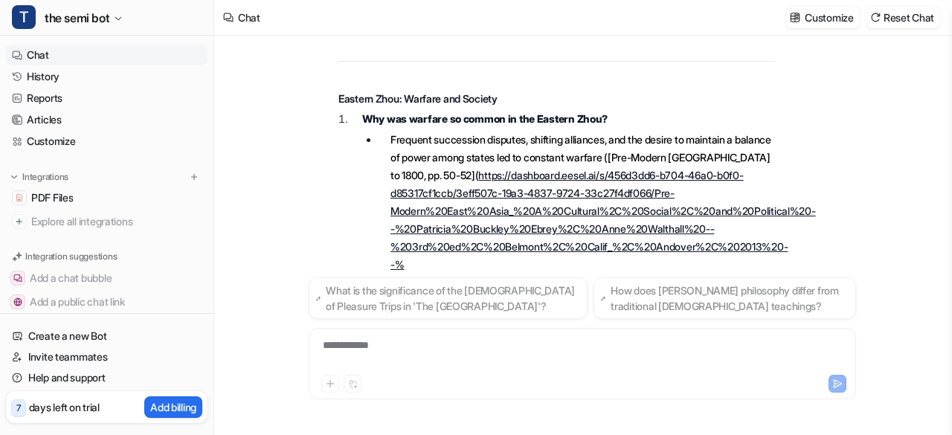
scroll to position [1914, 0]
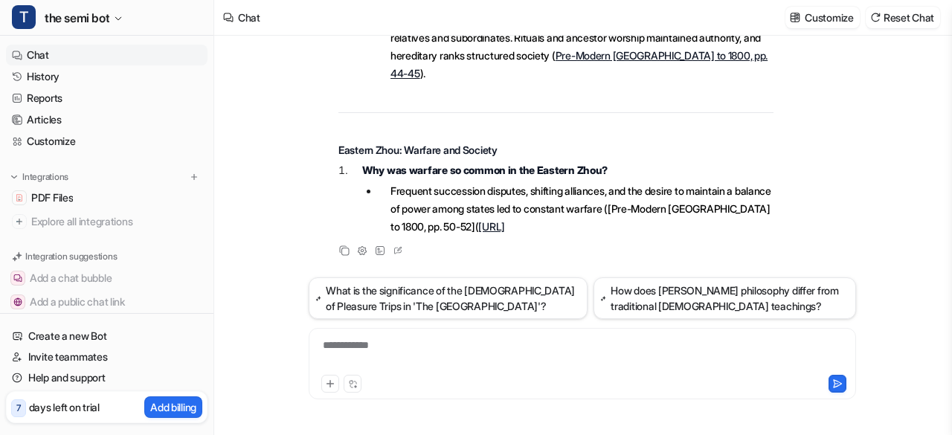
click at [485, 264] on div "Did Shang civilization emerge on its own, or did foreign influence play a part?…" at bounding box center [583, 157] width 548 height 242
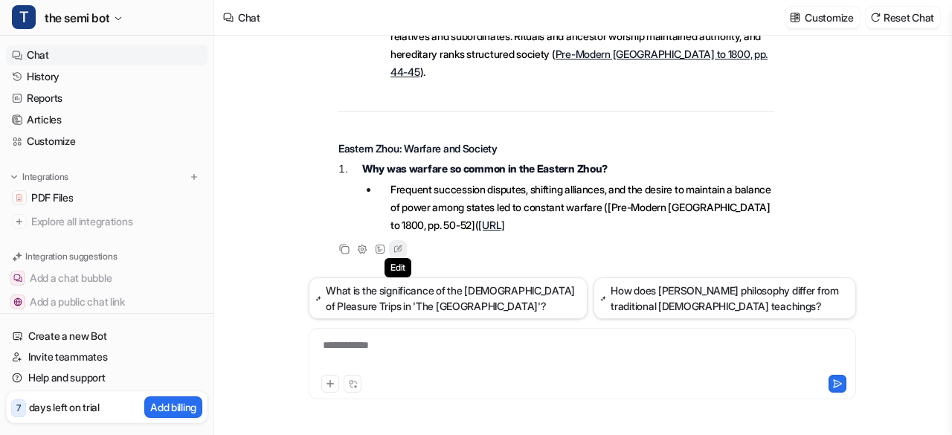
click at [399, 243] on icon at bounding box center [398, 249] width 15 height 19
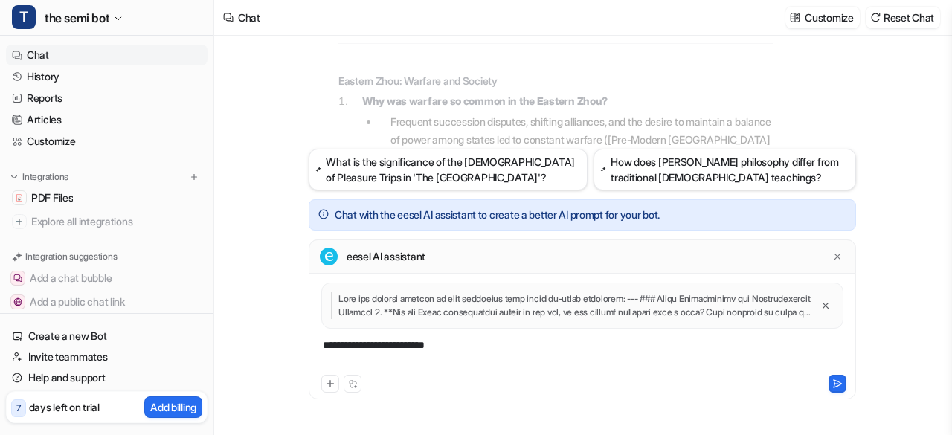
click at [470, 342] on div "**********" at bounding box center [583, 355] width 541 height 34
click at [479, 350] on div "**********" at bounding box center [583, 355] width 541 height 34
click at [670, 227] on div "Did Shang civilization emerge on its own, or did foreign influence play a part?…" at bounding box center [582, 236] width 737 height 400
click at [670, 263] on div at bounding box center [837, 256] width 15 height 15
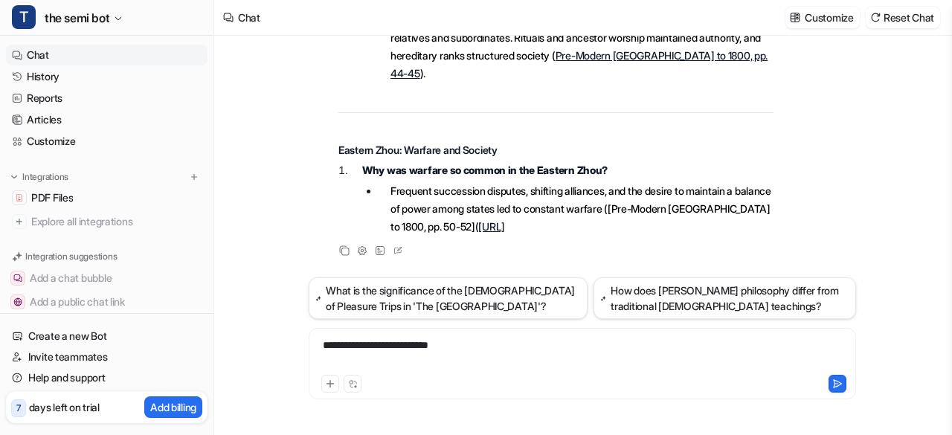
click at [515, 333] on div "**********" at bounding box center [583, 363] width 548 height 71
drag, startPoint x: 479, startPoint y: 334, endPoint x: 569, endPoint y: 191, distance: 168.9
click at [478, 348] on div "**********" at bounding box center [583, 363] width 548 height 71
click at [478, 348] on div "**********" at bounding box center [583, 355] width 541 height 34
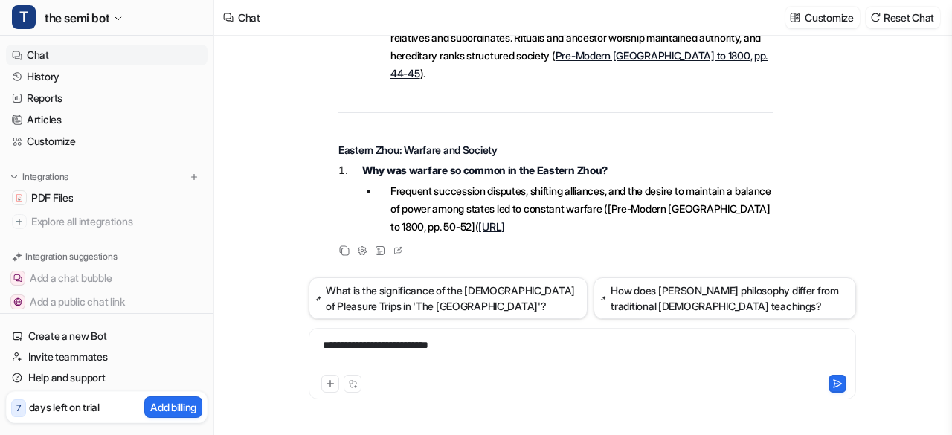
click at [247, 331] on div "Did Shang civilization emerge on its own, or did foreign influence play a part?…" at bounding box center [582, 236] width 737 height 400
click at [424, 355] on div "**********" at bounding box center [583, 355] width 541 height 34
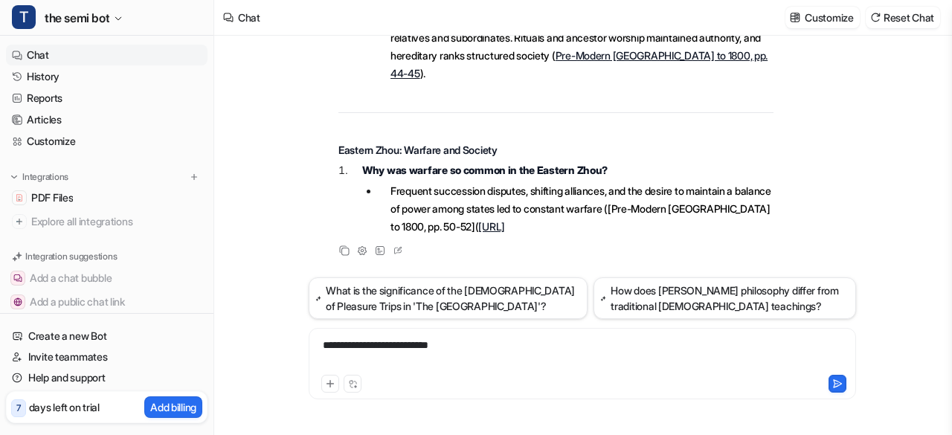
click at [424, 355] on div "**********" at bounding box center [583, 355] width 541 height 34
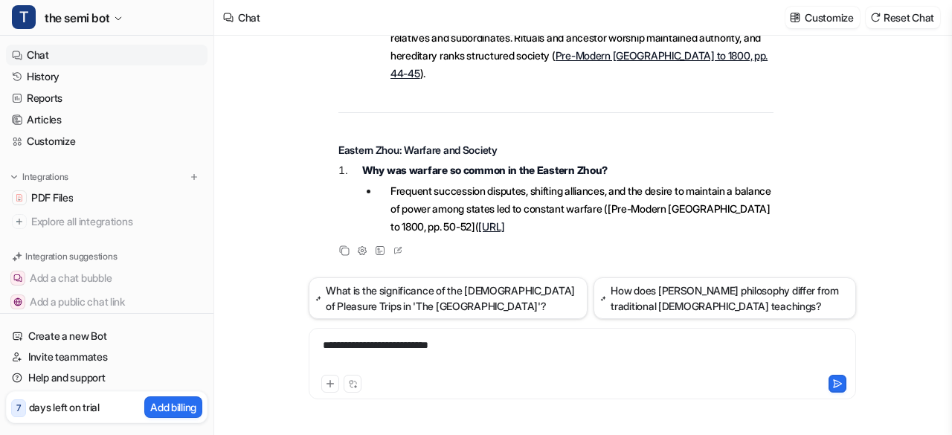
click at [415, 343] on div "**********" at bounding box center [583, 355] width 541 height 34
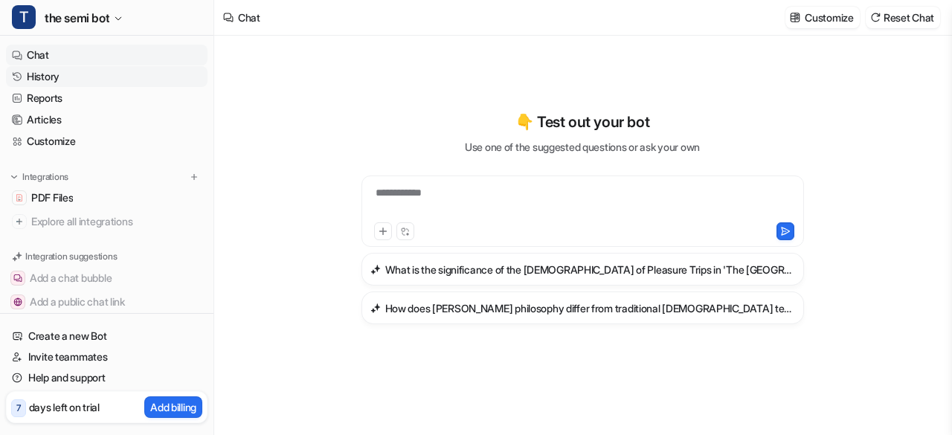
click at [83, 74] on link "History" at bounding box center [107, 76] width 202 height 21
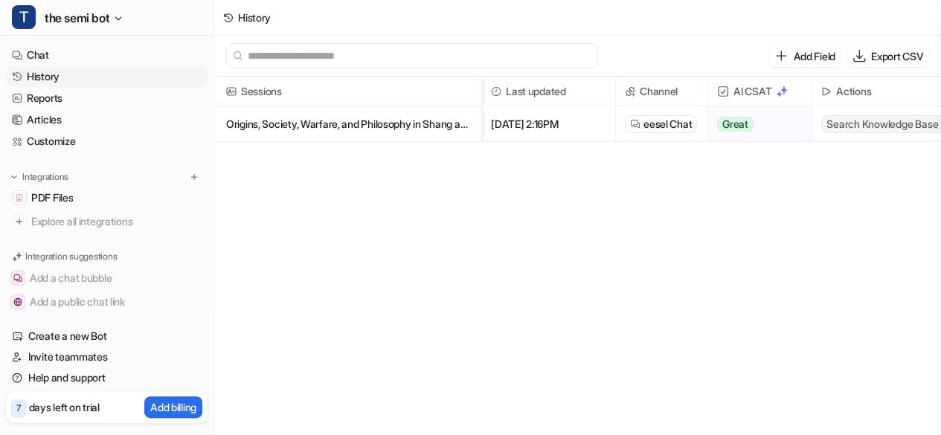
click at [441, 120] on p "Origins, Society, Warfare, and Philosophy in Shang and [PERSON_NAME]" at bounding box center [347, 124] width 243 height 36
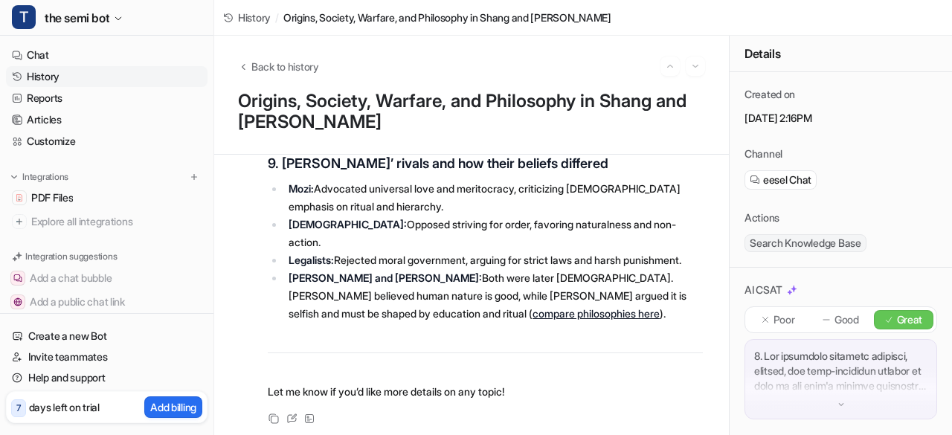
scroll to position [2132, 0]
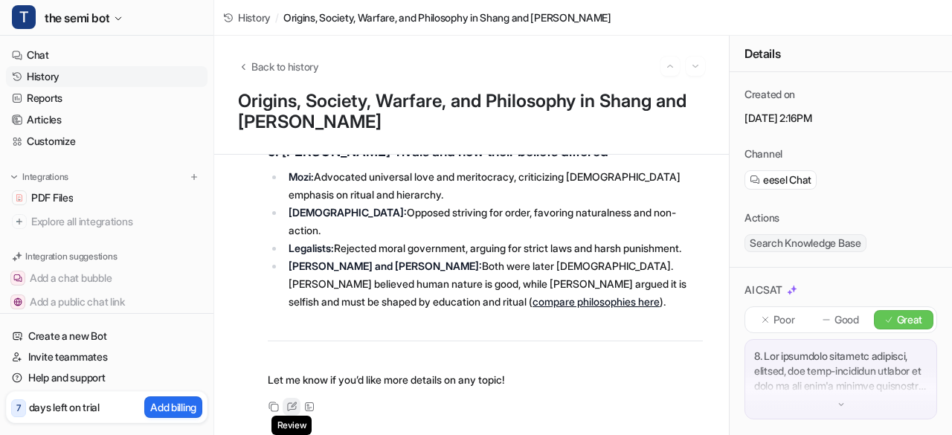
click at [293, 406] on icon at bounding box center [291, 407] width 11 height 10
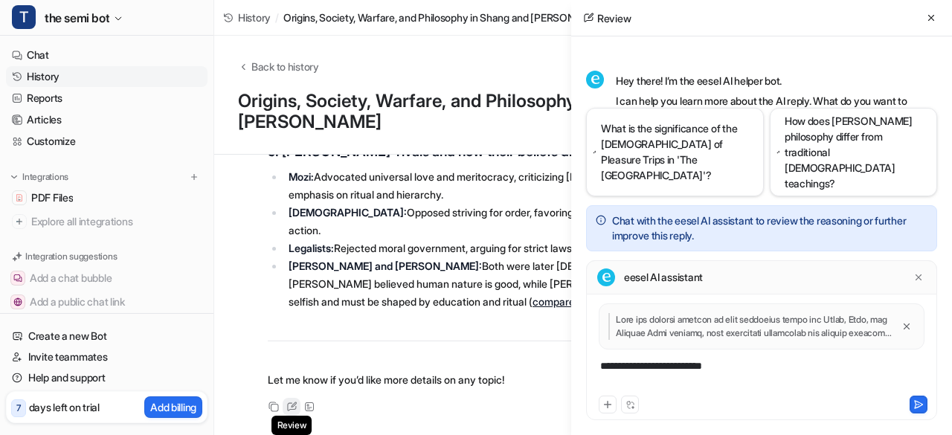
scroll to position [31, 0]
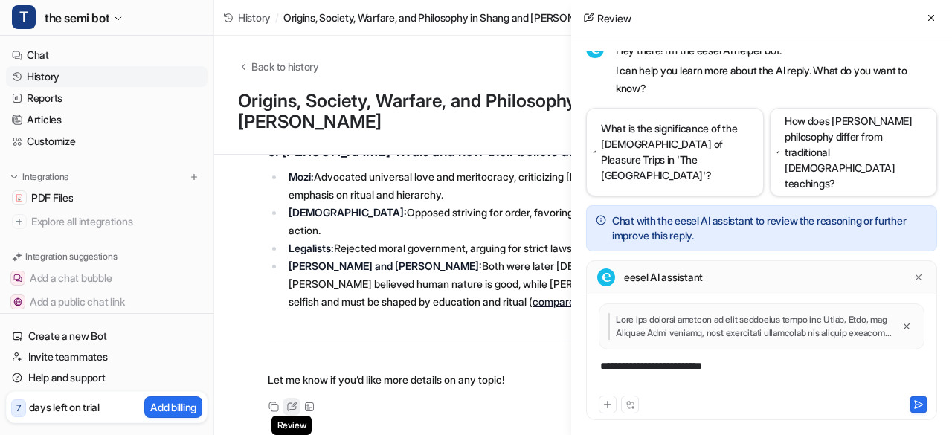
click at [293, 406] on icon at bounding box center [291, 407] width 11 height 10
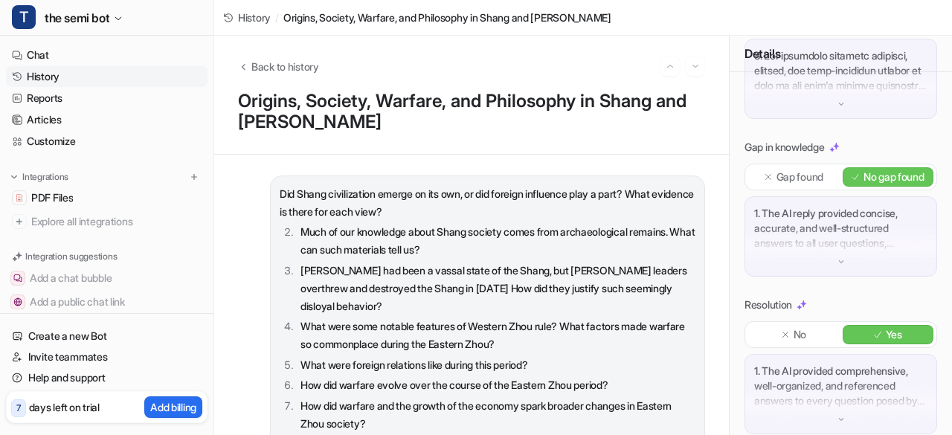
scroll to position [324, 0]
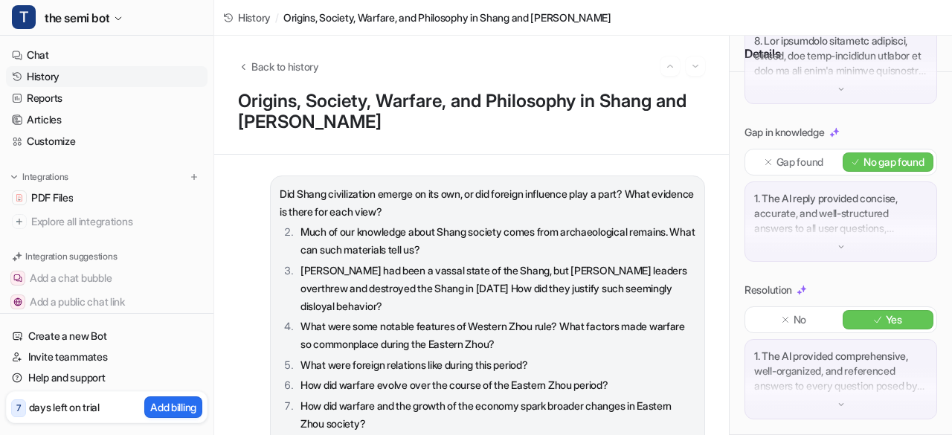
click at [624, 327] on p "What were some notable features of Western Zhou rule? What factors made warfare…" at bounding box center [498, 336] width 395 height 36
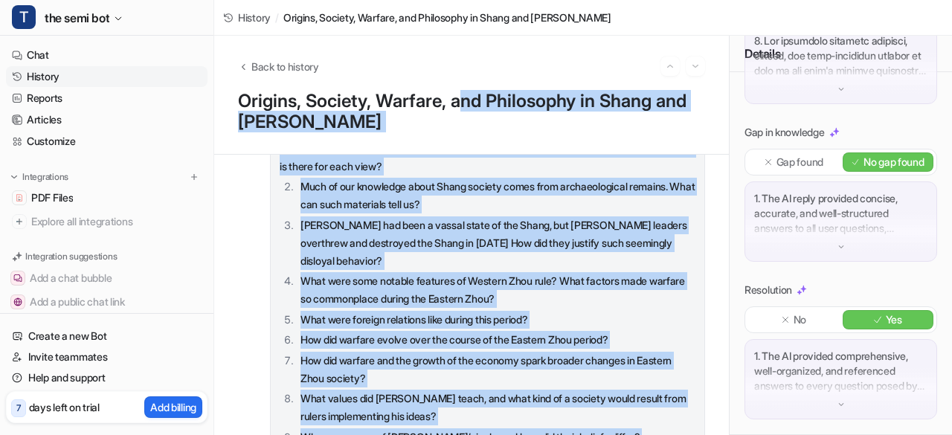
scroll to position [0, 0]
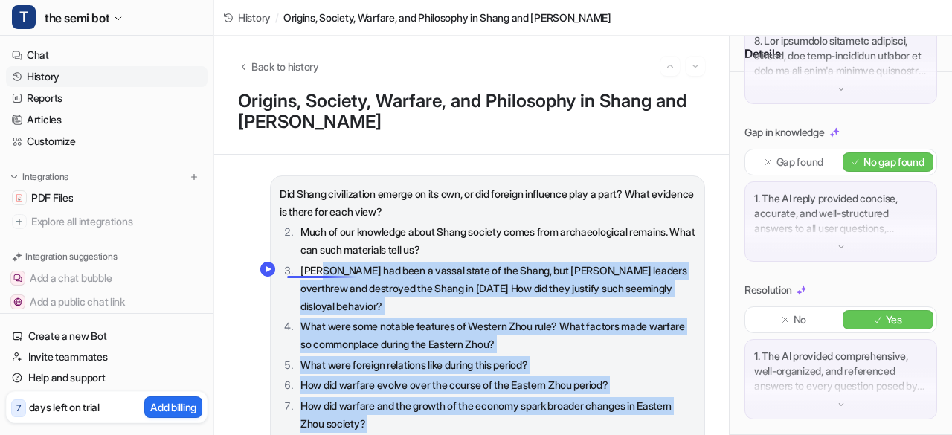
drag, startPoint x: 284, startPoint y: 218, endPoint x: 313, endPoint y: 263, distance: 53.2
click at [313, 263] on div "Did Shang civilization emerge on its own, or did foreign influence play a part?…" at bounding box center [471, 295] width 467 height 239
click at [313, 263] on p "[PERSON_NAME] had been a vassal state of the Shang, but [PERSON_NAME] leaders o…" at bounding box center [498, 289] width 395 height 54
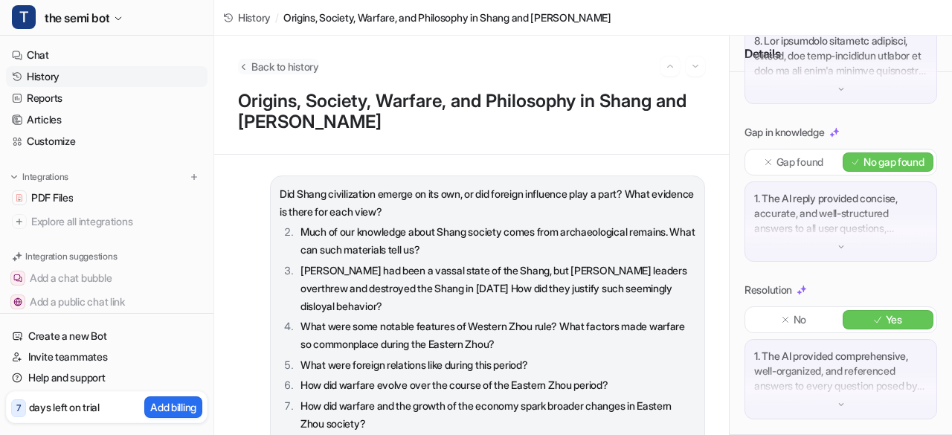
click at [277, 64] on span "Back to history" at bounding box center [286, 67] width 68 height 16
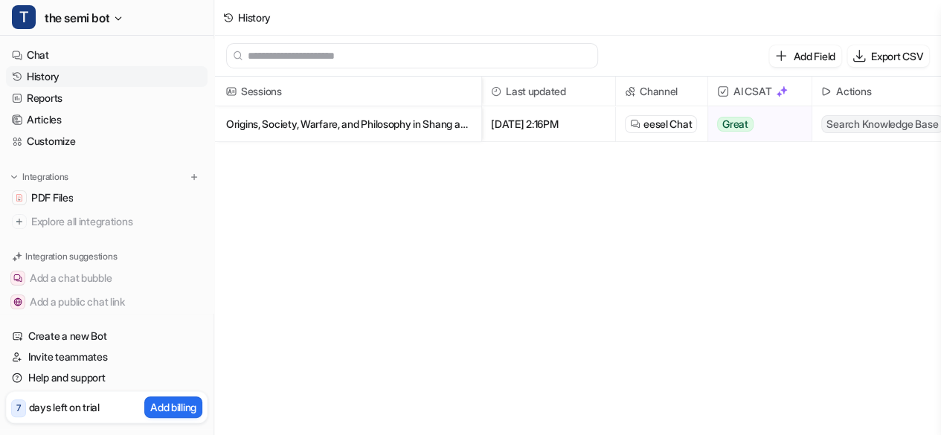
click at [661, 129] on span "eesel Chat" at bounding box center [668, 124] width 48 height 15
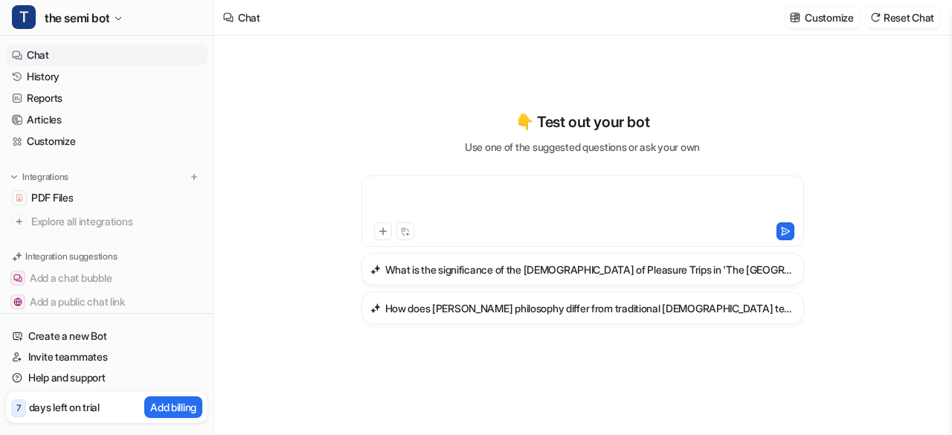
click at [377, 191] on div at bounding box center [583, 202] width 436 height 34
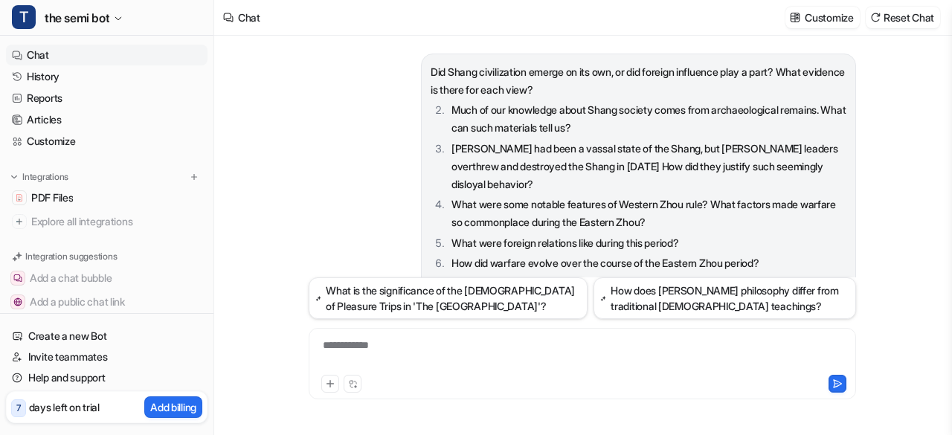
scroll to position [2131, 0]
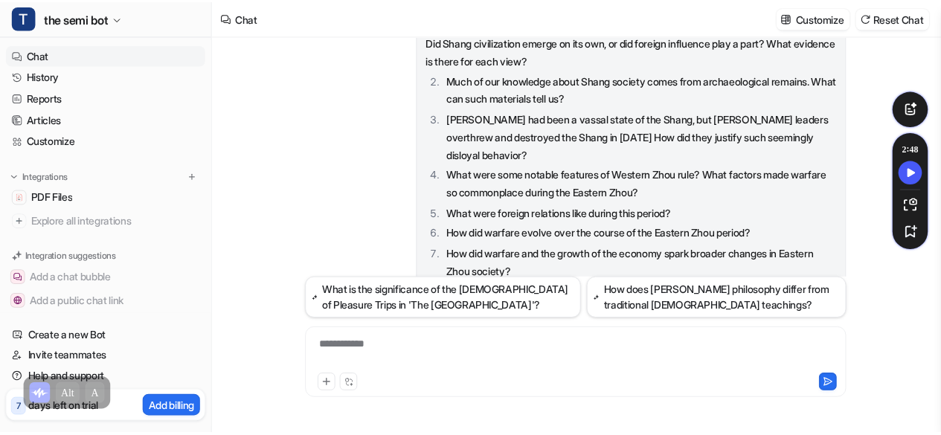
scroll to position [0, 0]
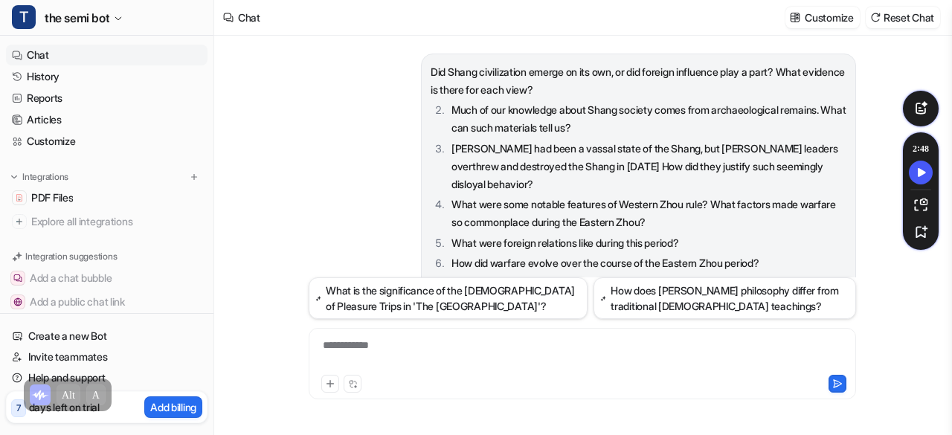
click at [502, 333] on div "**********" at bounding box center [583, 363] width 548 height 71
click at [502, 353] on div at bounding box center [583, 355] width 541 height 34
click at [360, 358] on div at bounding box center [583, 355] width 541 height 34
click at [25, 93] on link "Reports" at bounding box center [107, 98] width 202 height 21
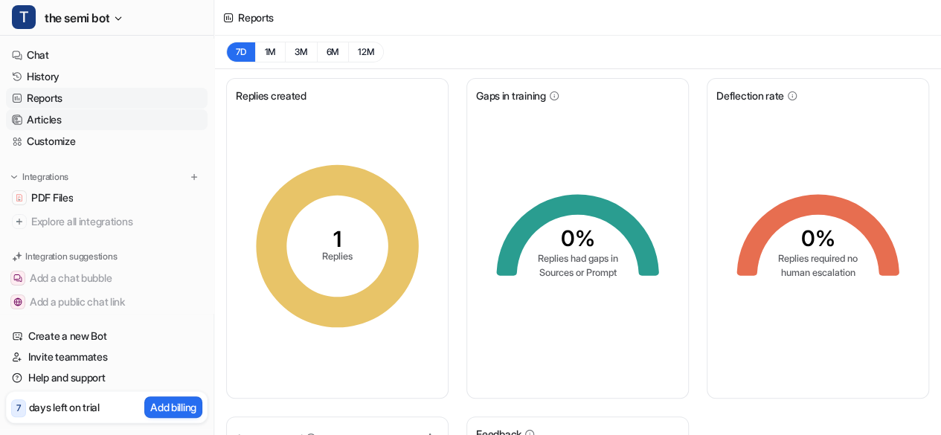
click at [60, 118] on link "Articles" at bounding box center [107, 119] width 202 height 21
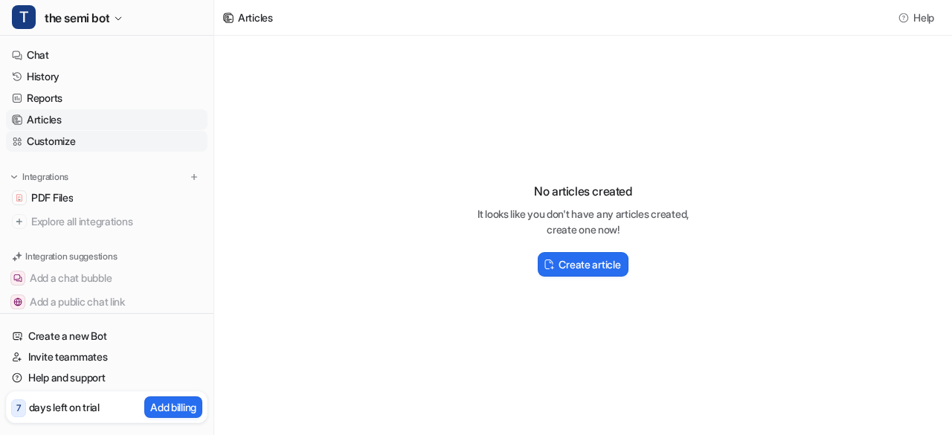
click at [68, 144] on link "Customize" at bounding box center [107, 141] width 202 height 21
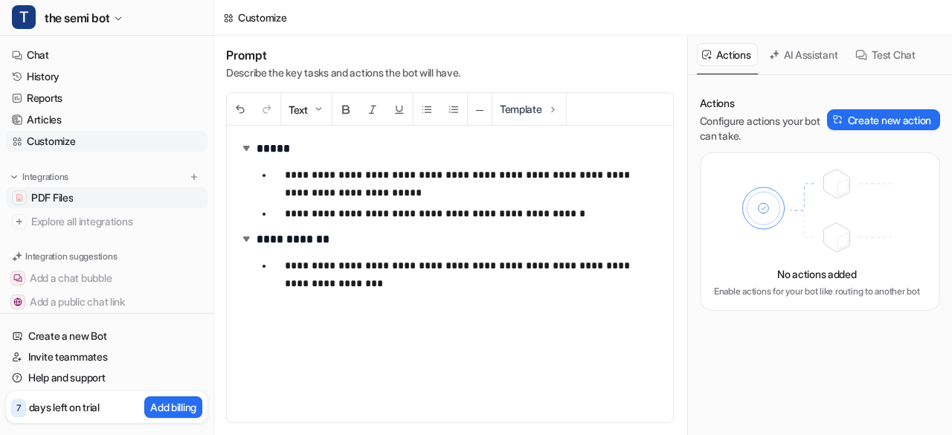
scroll to position [95, 0]
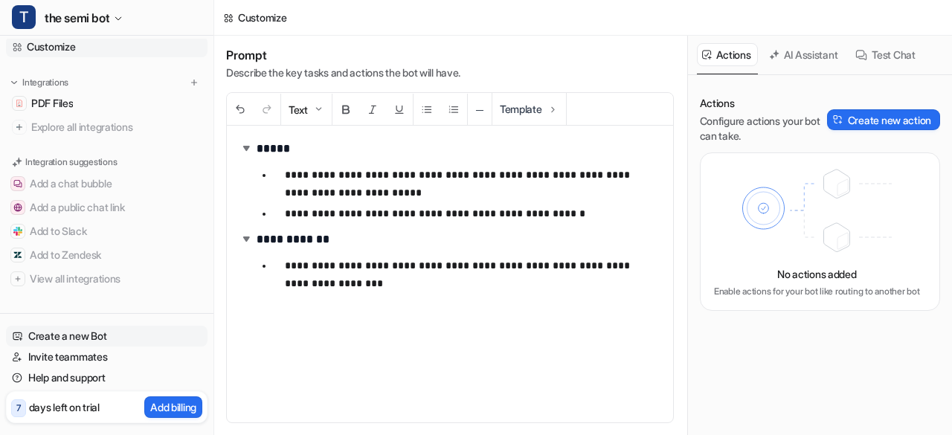
click at [57, 334] on link "Create a new Bot" at bounding box center [107, 336] width 202 height 21
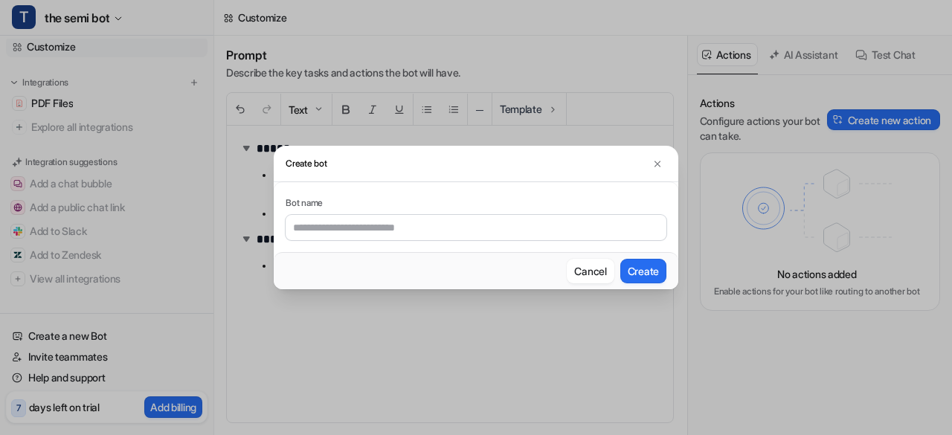
click at [177, 185] on div "Create bot Bot name Cancel Create" at bounding box center [476, 217] width 952 height 435
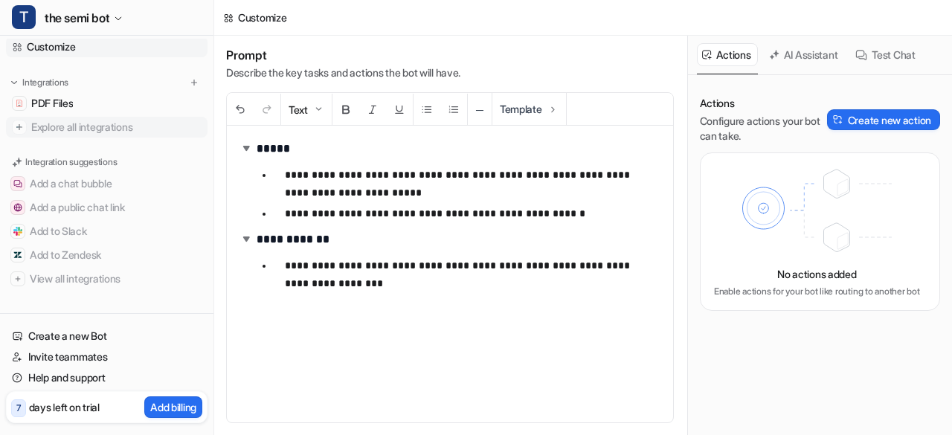
scroll to position [0, 0]
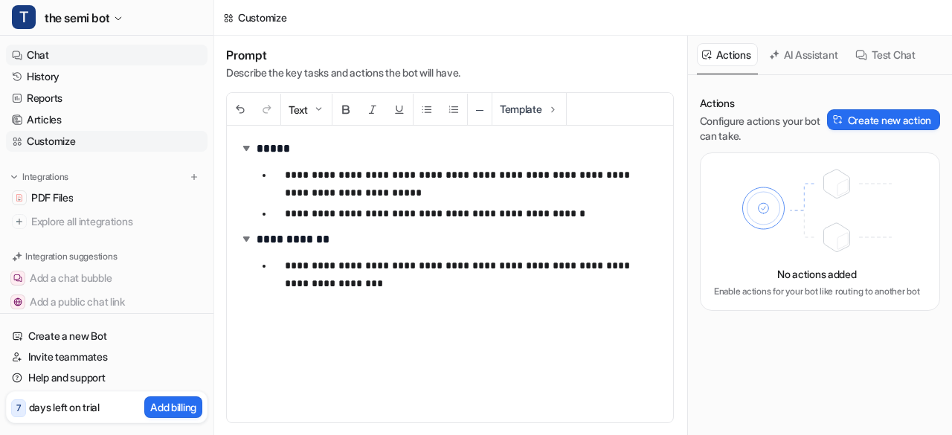
click at [49, 59] on link "Chat" at bounding box center [107, 55] width 202 height 21
